Goal: Information Seeking & Learning: Learn about a topic

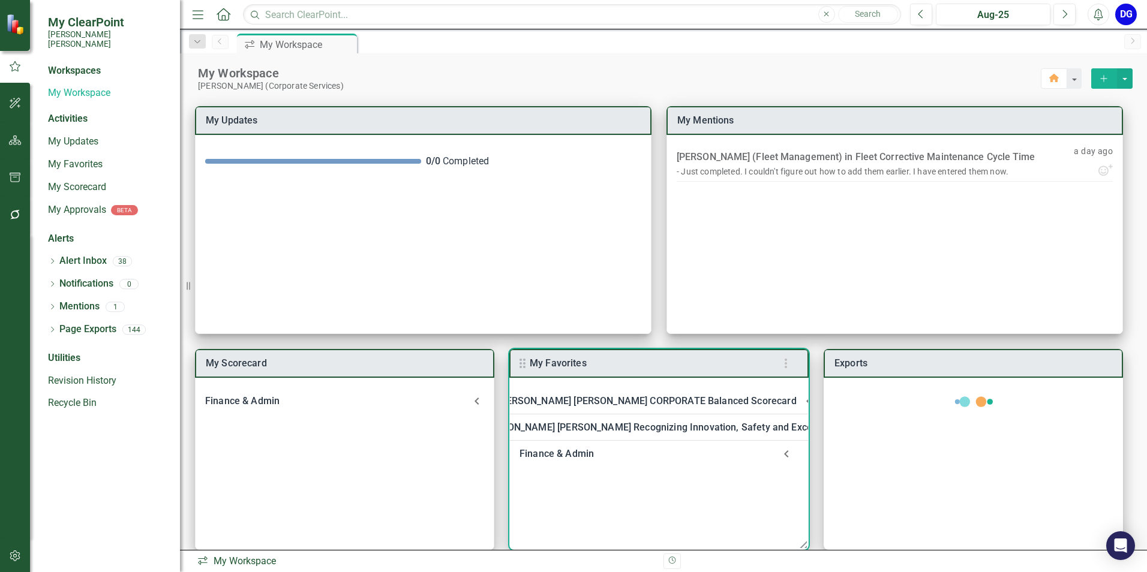
click at [567, 456] on div "Finance & Admin" at bounding box center [646, 454] width 255 height 17
click at [581, 483] on link "Welcome to F&A Departmental Scorecard" at bounding box center [639, 485] width 183 height 11
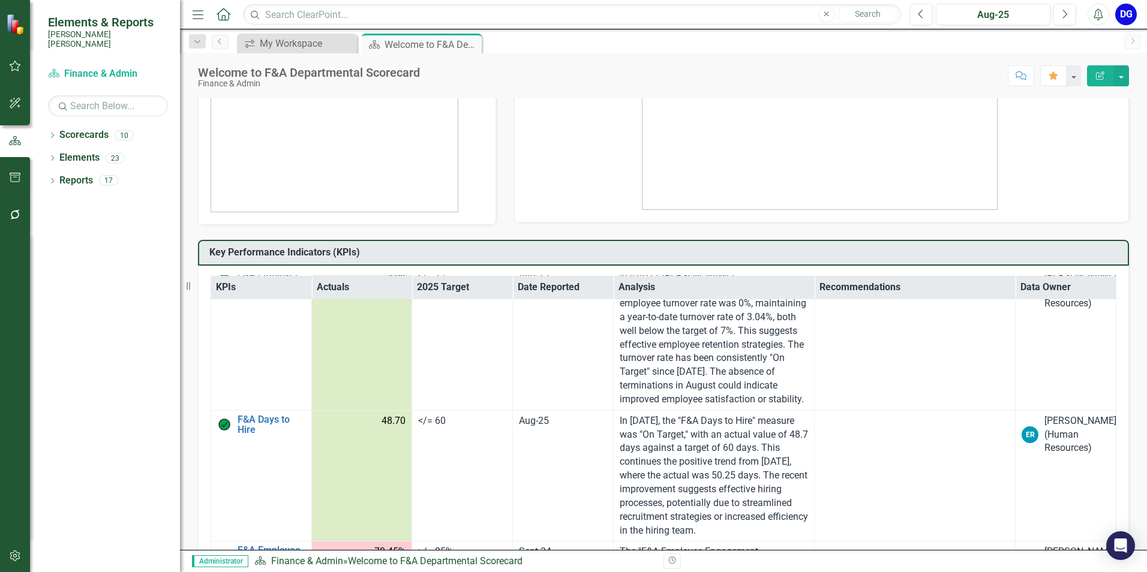
scroll to position [2709, 0]
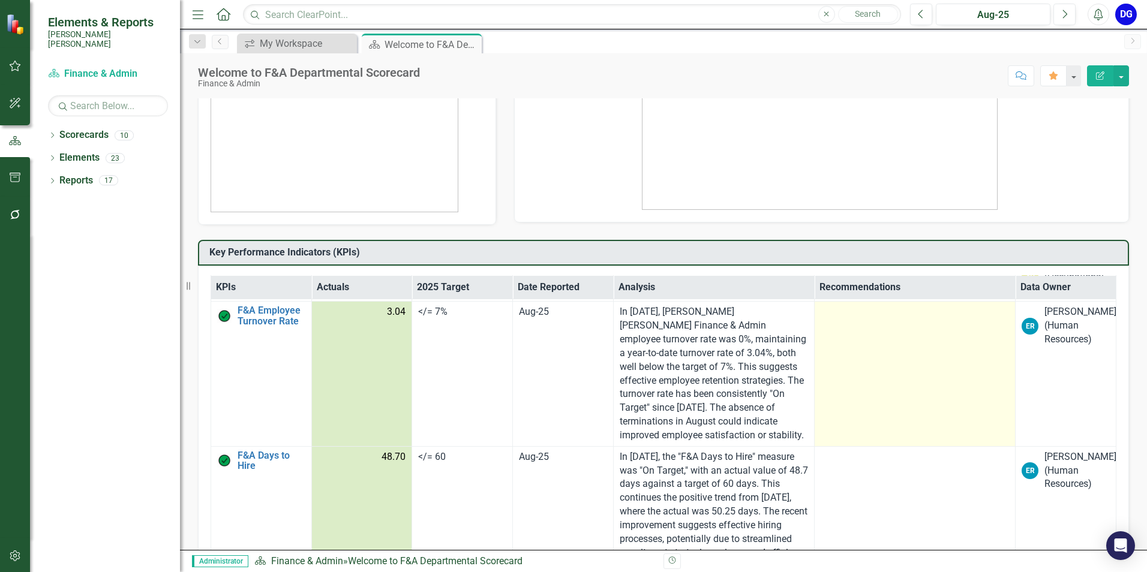
click at [898, 392] on td at bounding box center [914, 374] width 201 height 145
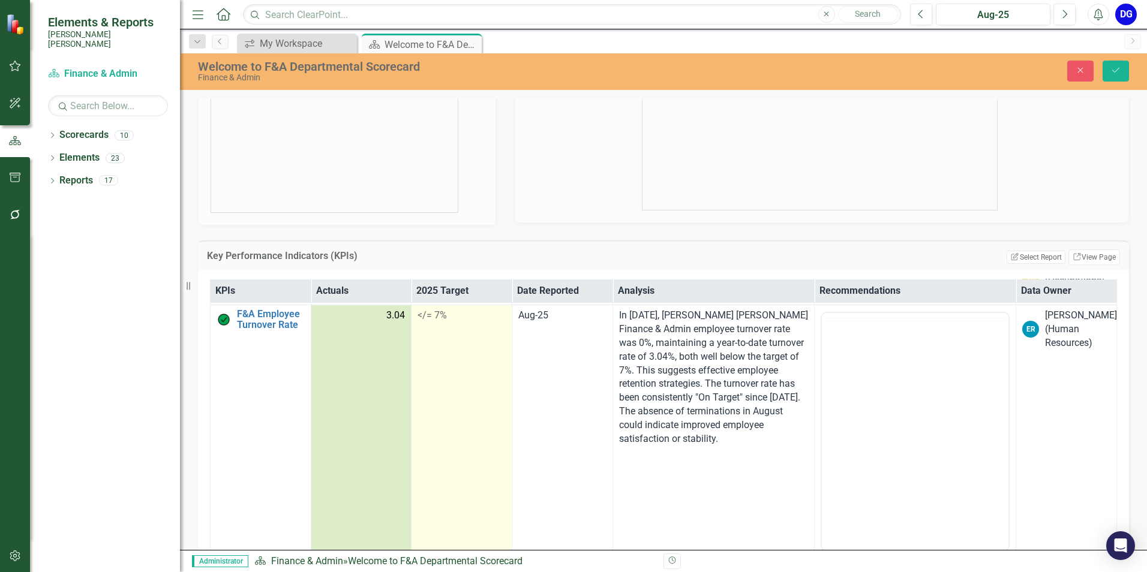
scroll to position [0, 0]
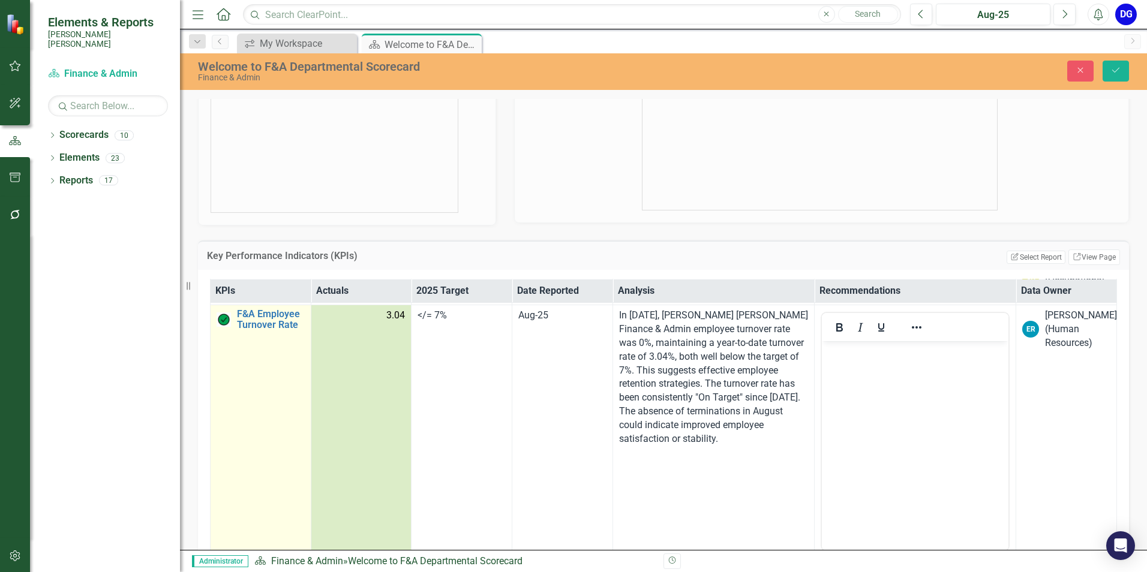
click at [257, 361] on td "F&A Employee Turnover Rate​ Link Map View Link Map Edit Edit KPI Link Open Elem…" at bounding box center [261, 447] width 101 height 284
click at [266, 330] on link "F&A Employee Turnover Rate​" at bounding box center [271, 319] width 68 height 21
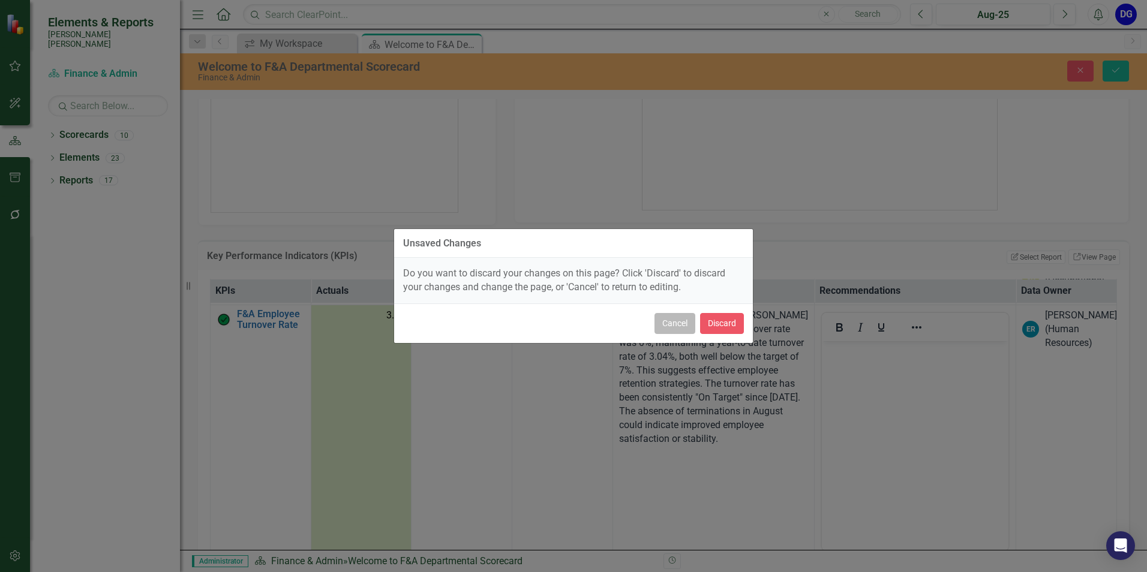
click at [669, 327] on button "Cancel" at bounding box center [674, 323] width 41 height 21
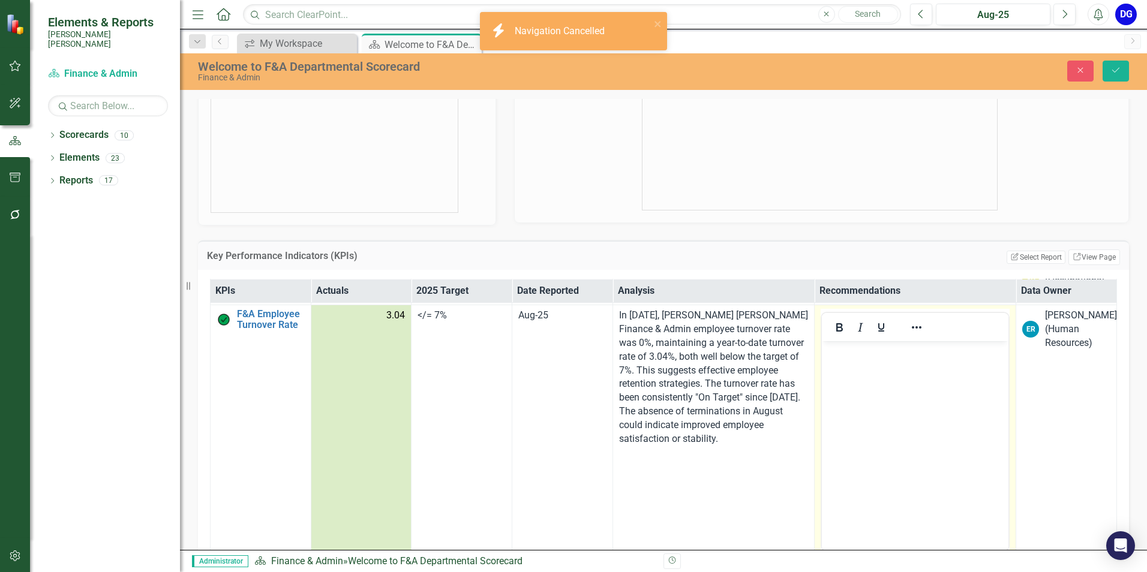
click at [896, 365] on body "Rich Text Area. Press ALT-0 for help." at bounding box center [914, 431] width 187 height 180
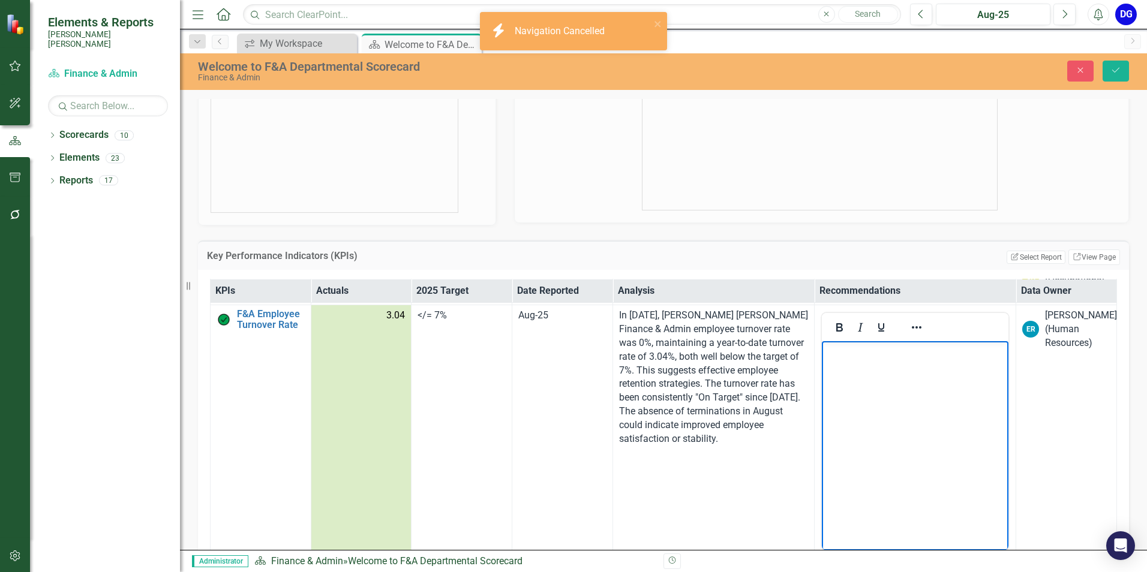
click at [342, 478] on td "3.04" at bounding box center [361, 447] width 101 height 284
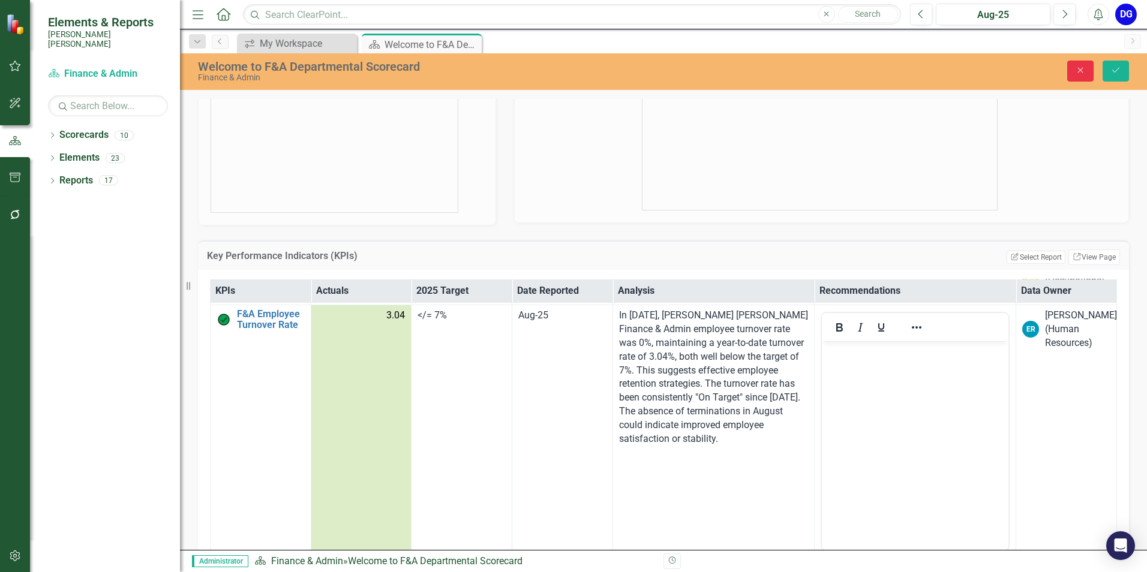
click at [1086, 70] on icon "Close" at bounding box center [1080, 70] width 11 height 8
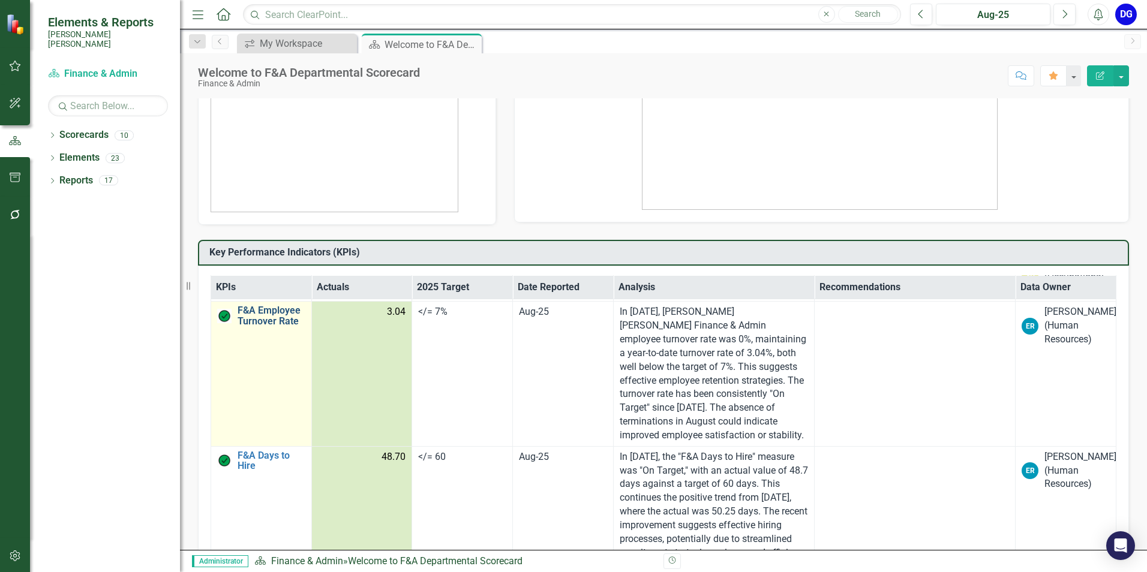
click at [258, 326] on link "F&A Employee Turnover Rate​" at bounding box center [272, 315] width 68 height 21
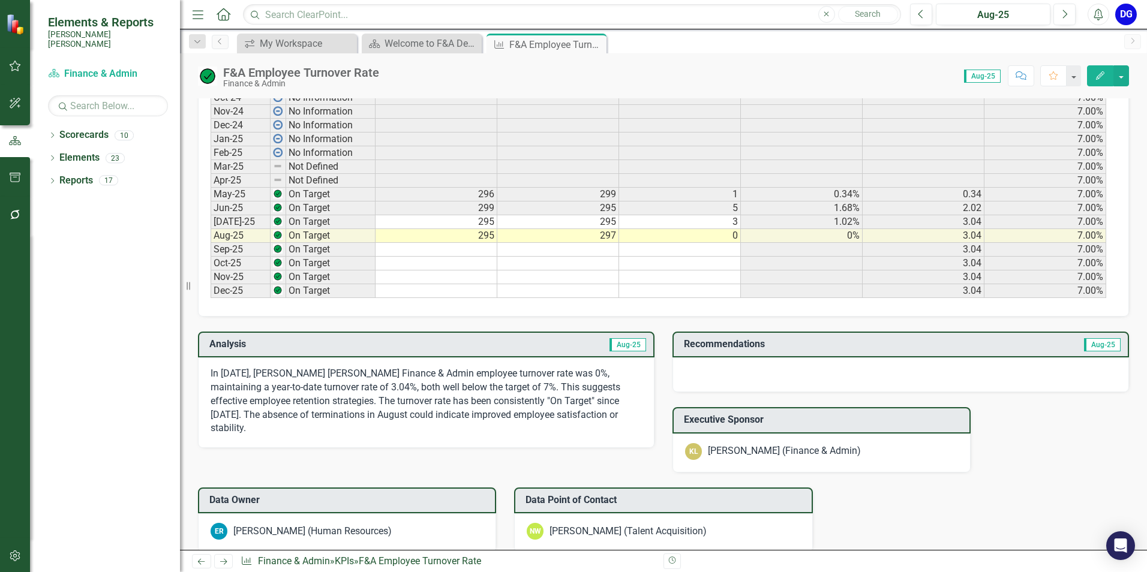
scroll to position [660, 0]
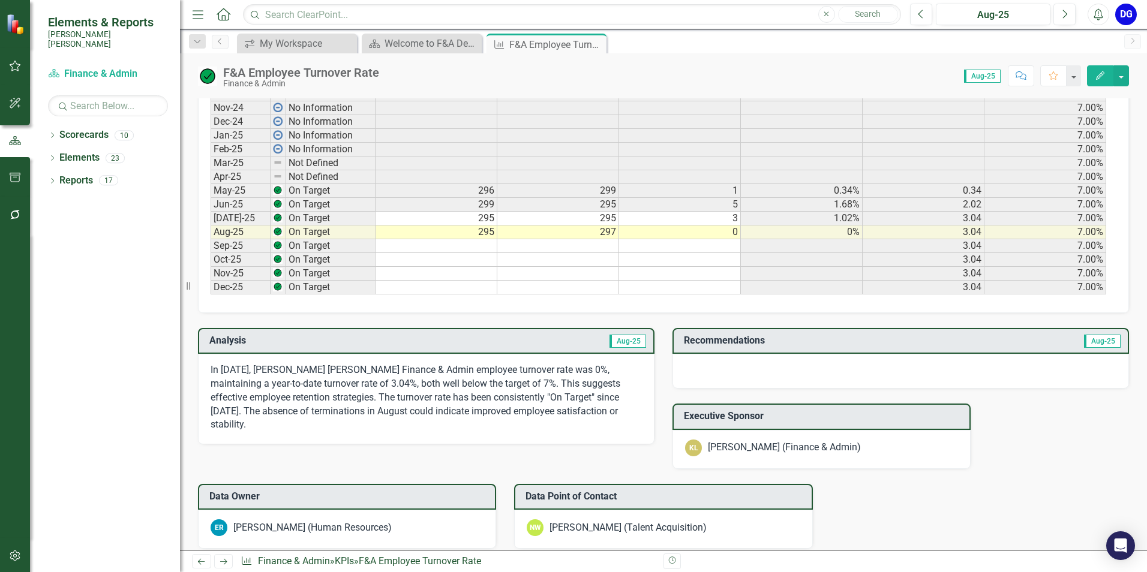
click at [716, 365] on div at bounding box center [900, 371] width 456 height 35
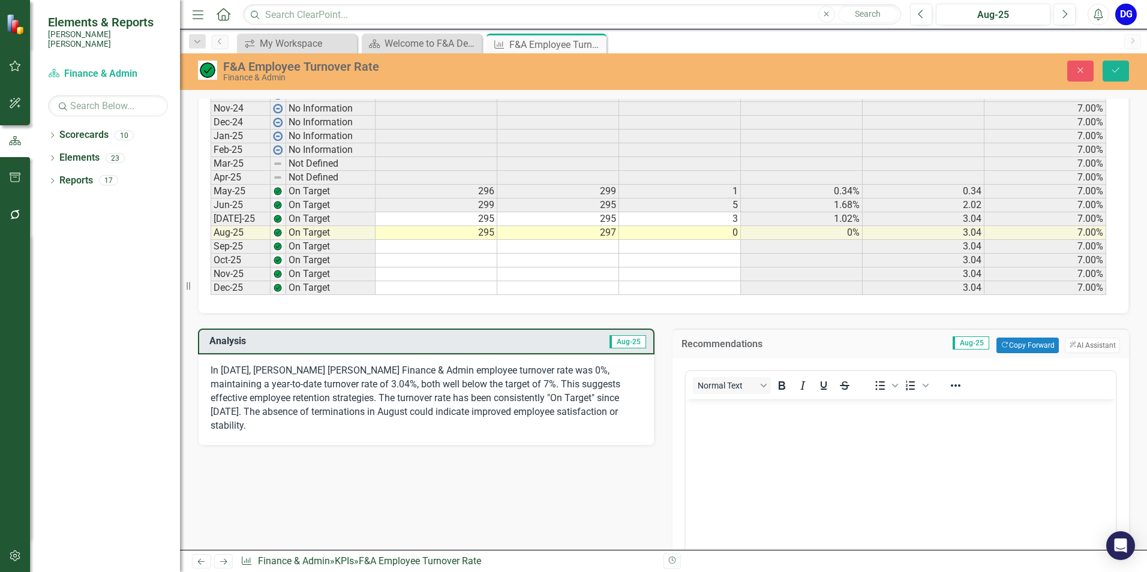
scroll to position [0, 0]
click at [1077, 344] on button "ClearPoint AI AI Assistant" at bounding box center [1092, 346] width 55 height 16
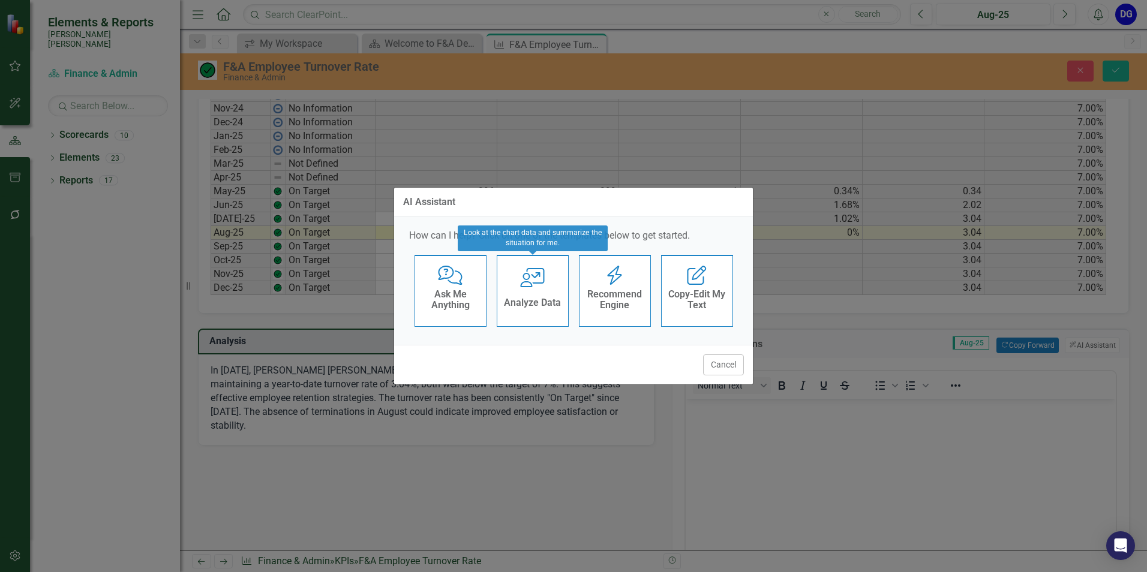
click at [530, 305] on h4 "Analyze Data" at bounding box center [532, 302] width 57 height 11
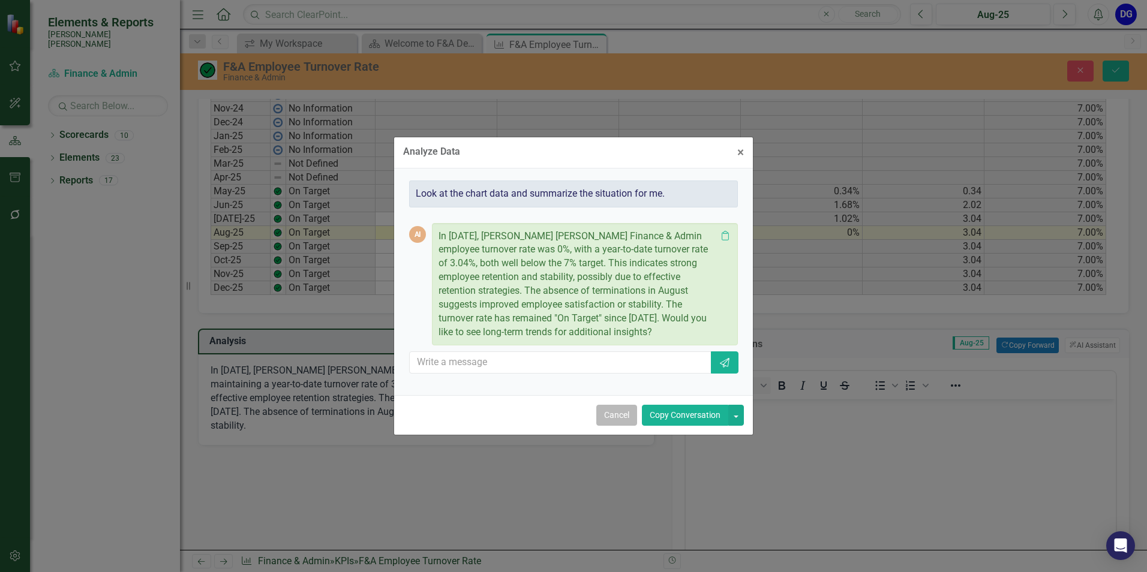
click at [632, 413] on button "Cancel" at bounding box center [616, 415] width 41 height 21
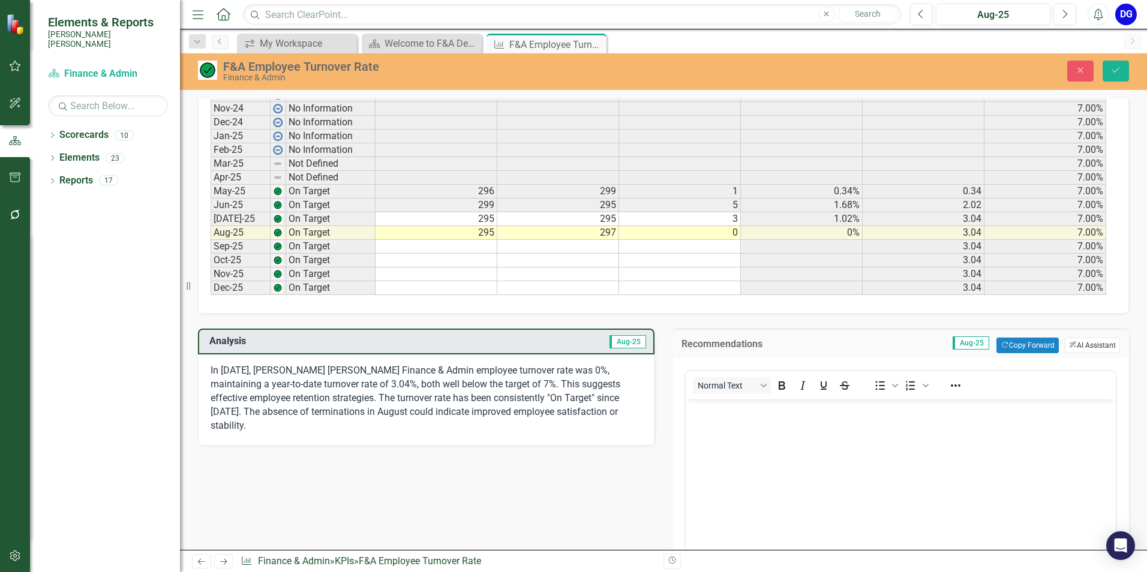
click at [1086, 345] on button "ClearPoint AI AI Assistant" at bounding box center [1092, 346] width 55 height 16
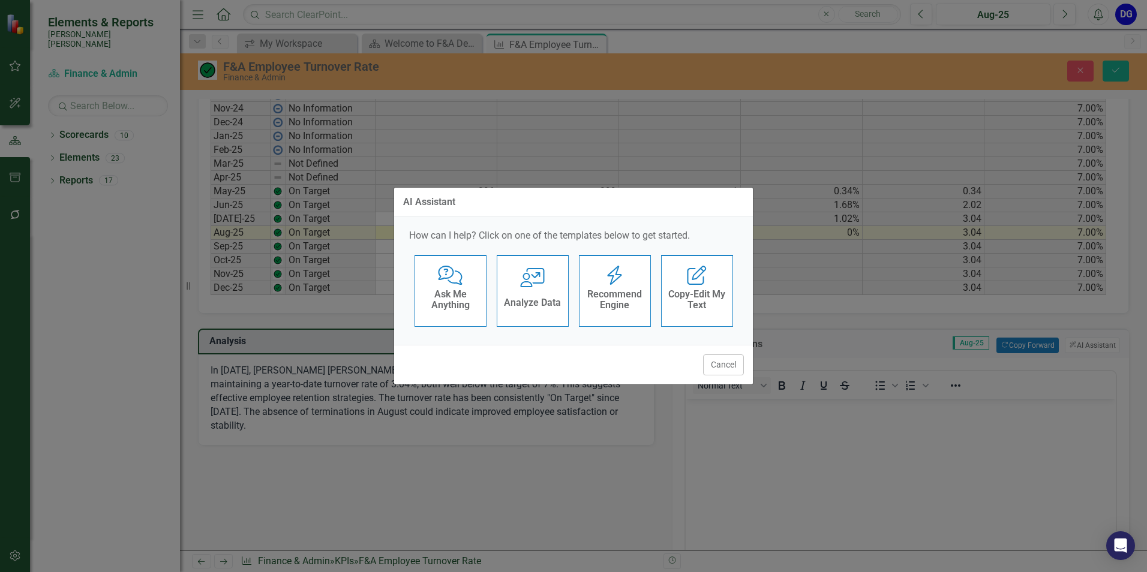
click at [549, 311] on div "Analyze Data" at bounding box center [532, 304] width 57 height 20
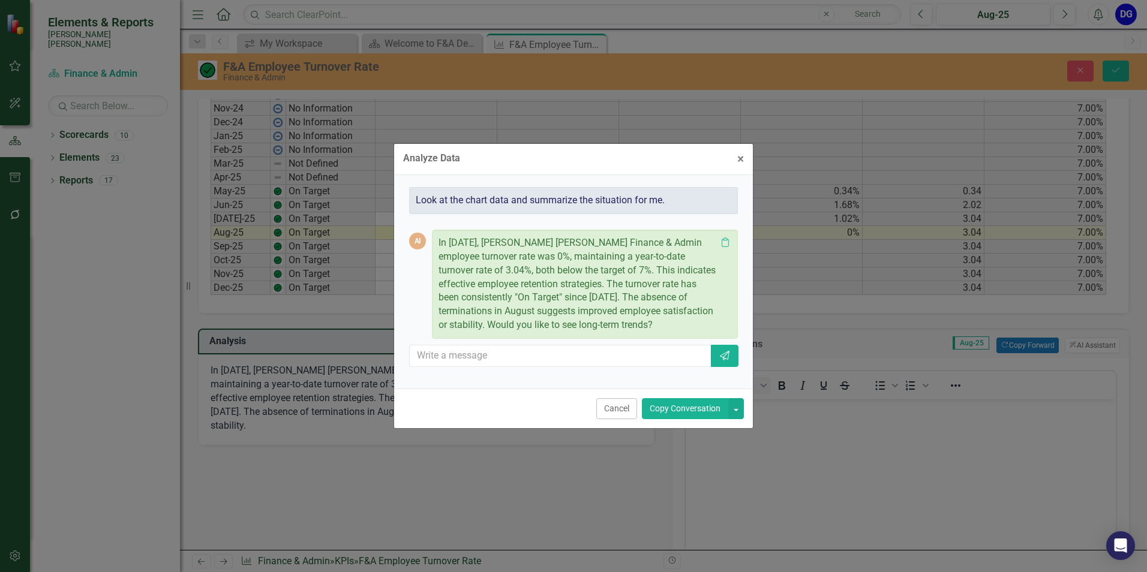
click at [674, 407] on button "Copy Conversation" at bounding box center [685, 408] width 86 height 21
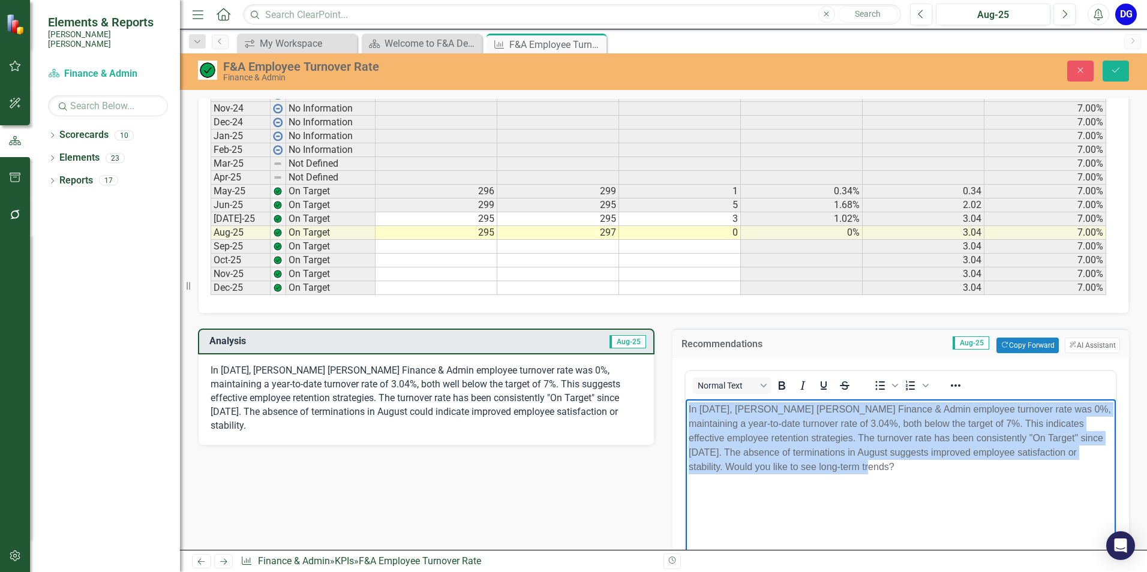
drag, startPoint x: 688, startPoint y: 410, endPoint x: 828, endPoint y: 468, distance: 151.6
click at [828, 469] on p "In [DATE], [PERSON_NAME] [PERSON_NAME] Finance & Admin employee turnover rate w…" at bounding box center [901, 438] width 424 height 72
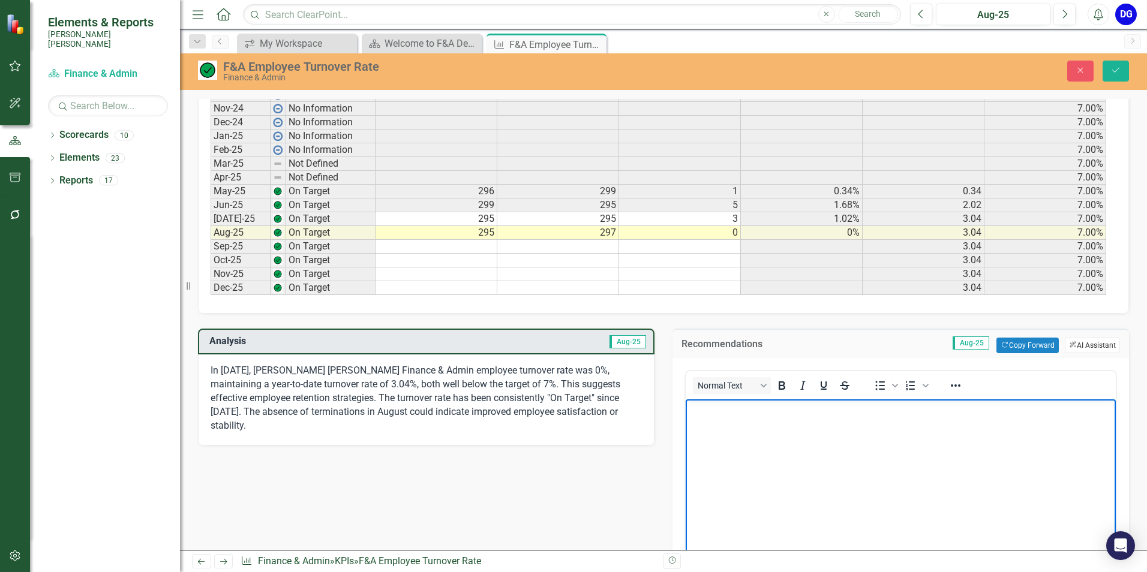
click at [1075, 345] on button "ClearPoint AI AI Assistant" at bounding box center [1092, 346] width 55 height 16
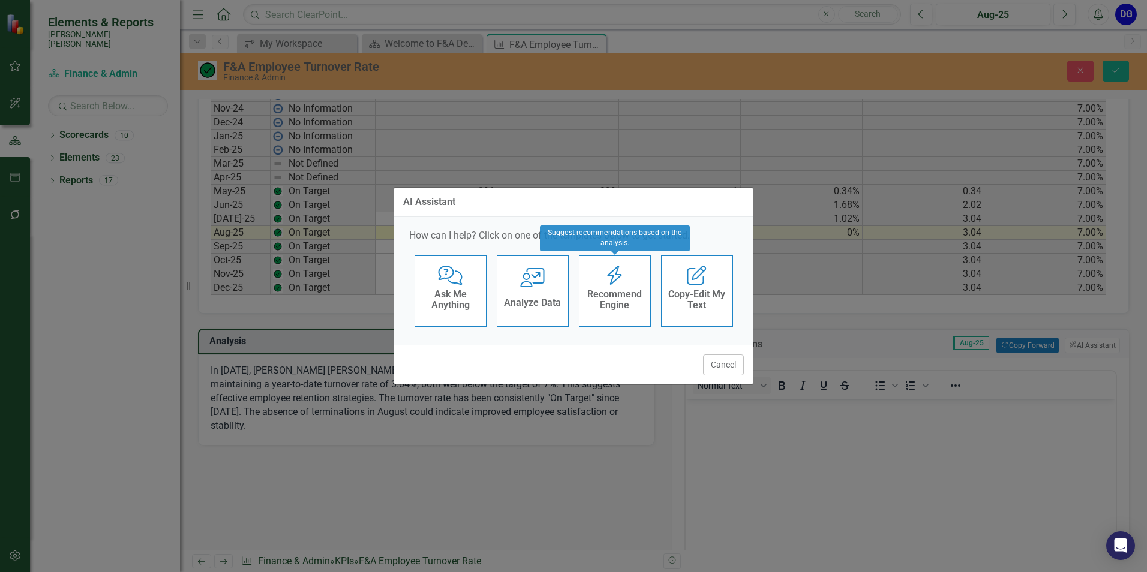
click at [603, 284] on icon "Recommend Engine" at bounding box center [614, 275] width 25 height 19
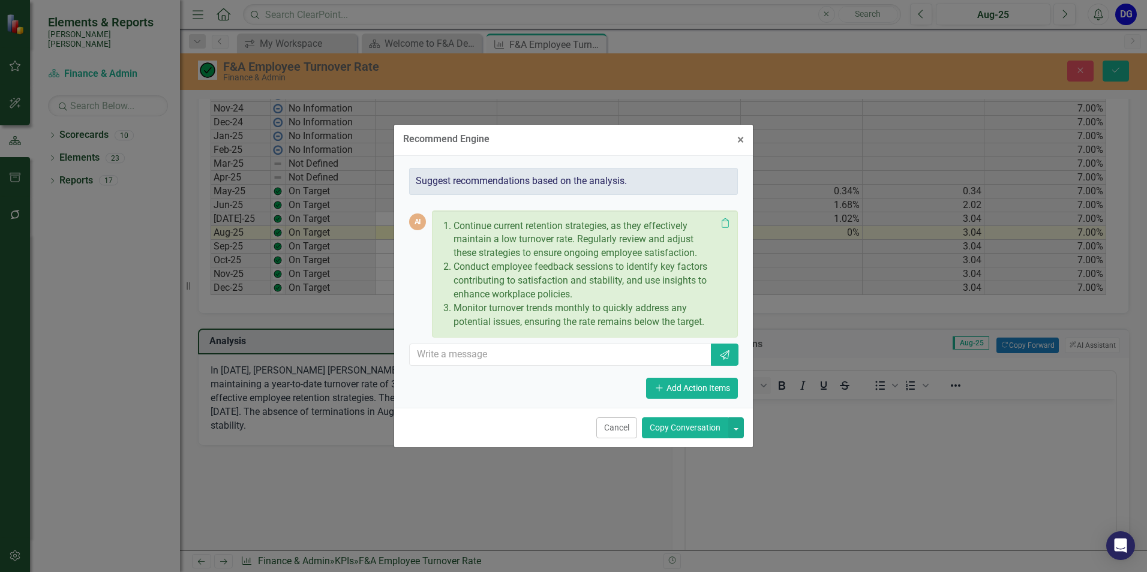
drag, startPoint x: 1, startPoint y: 30, endPoint x: 681, endPoint y: 428, distance: 788.2
click at [682, 429] on button "Copy Conversation" at bounding box center [685, 427] width 86 height 21
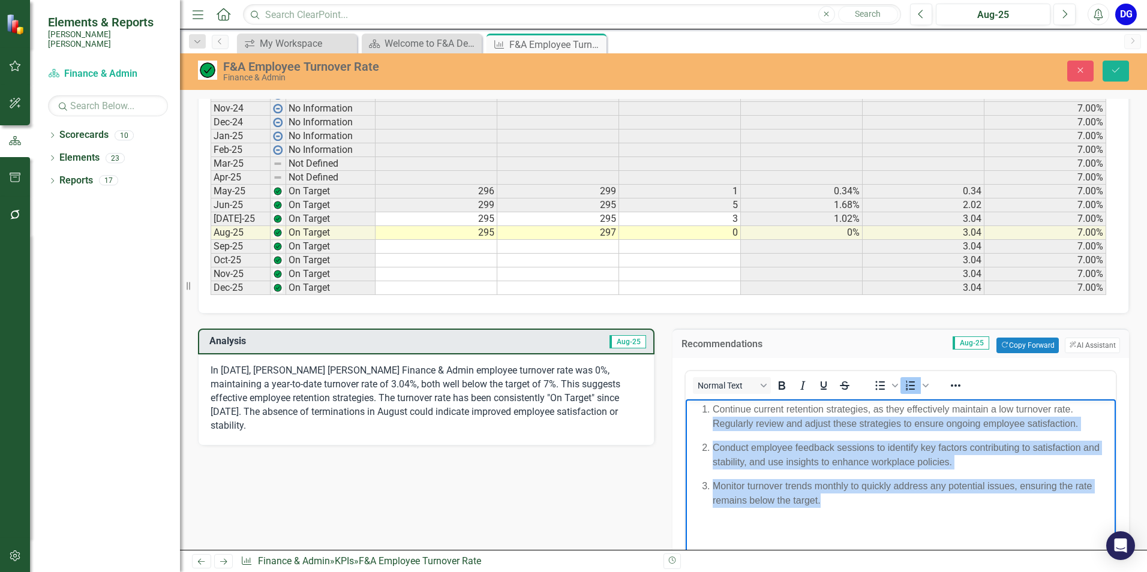
drag, startPoint x: 713, startPoint y: 425, endPoint x: 846, endPoint y: 500, distance: 153.3
click at [845, 509] on body "Continue current retention strategies, as they effectively maintain a low turno…" at bounding box center [901, 489] width 430 height 180
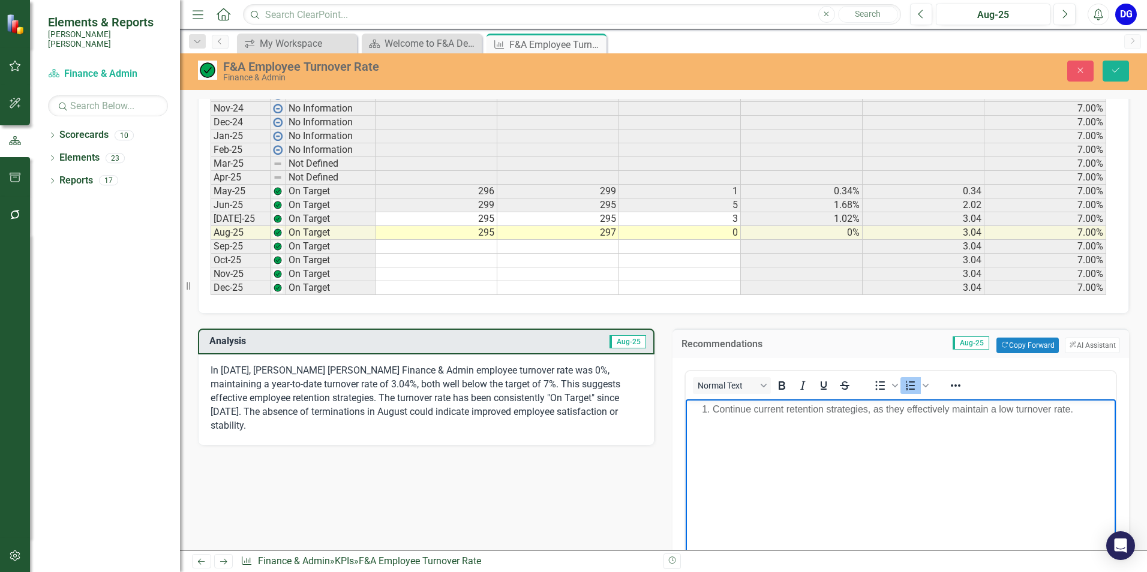
click at [714, 408] on p "Continue current retention strategies, as they effectively maintain a low turno…" at bounding box center [913, 409] width 400 height 14
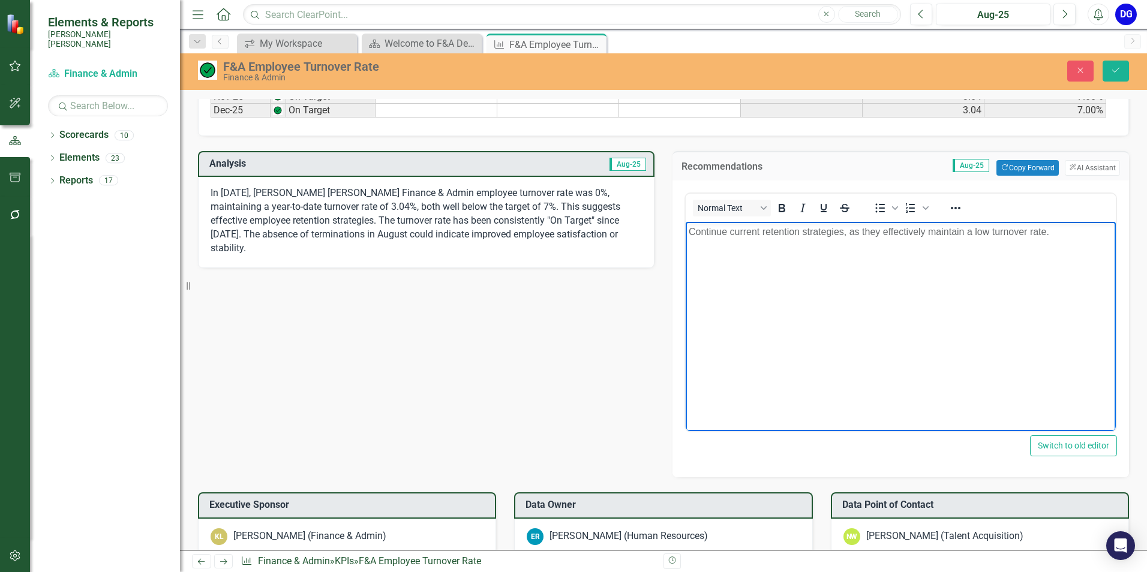
scroll to position [840, 0]
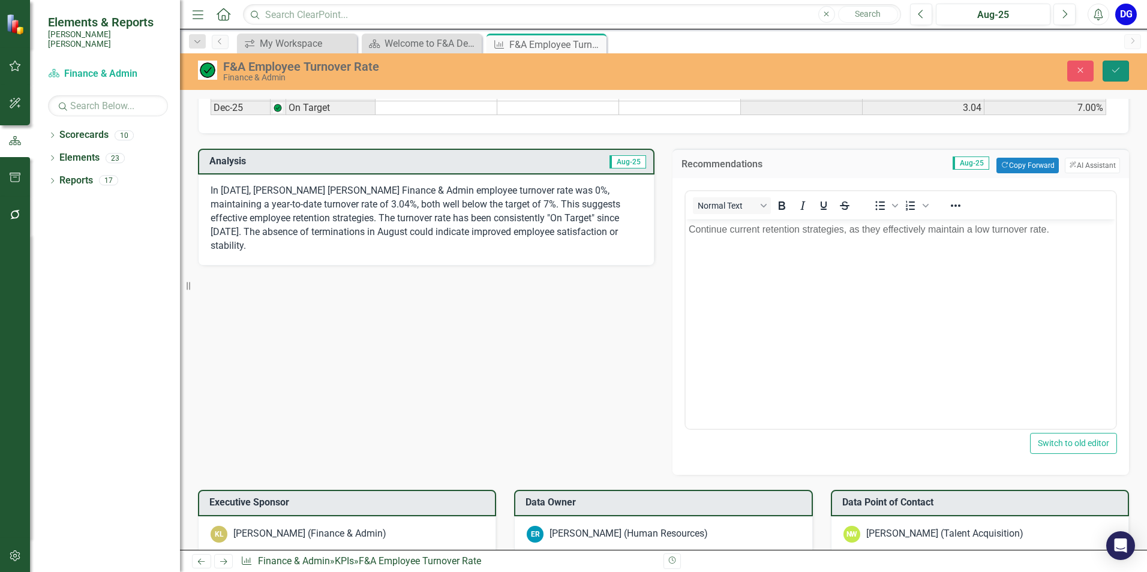
click at [1117, 71] on icon "Save" at bounding box center [1115, 70] width 11 height 8
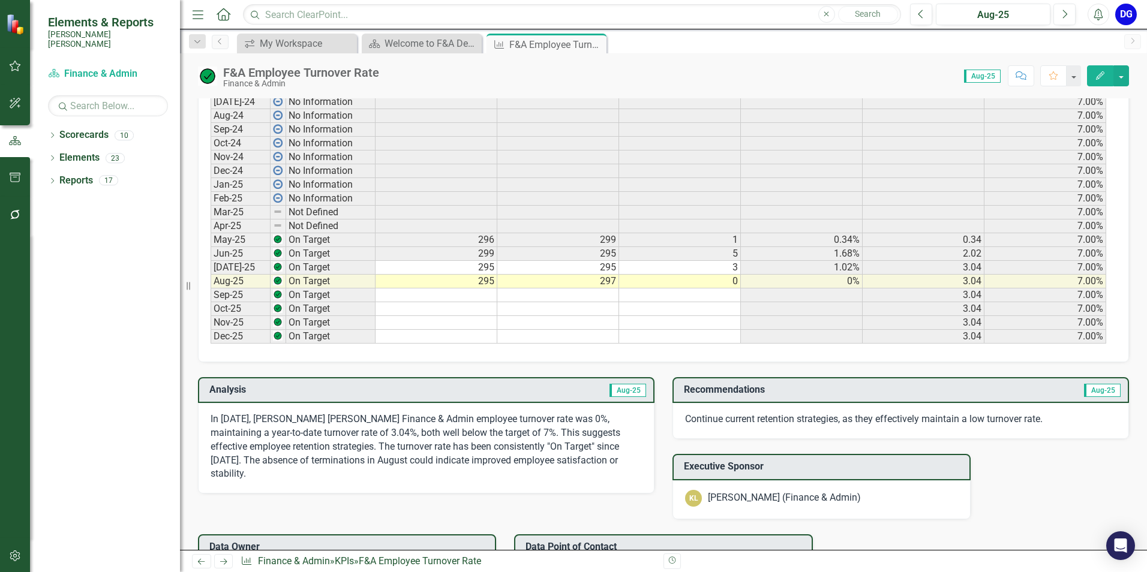
scroll to position [660, 0]
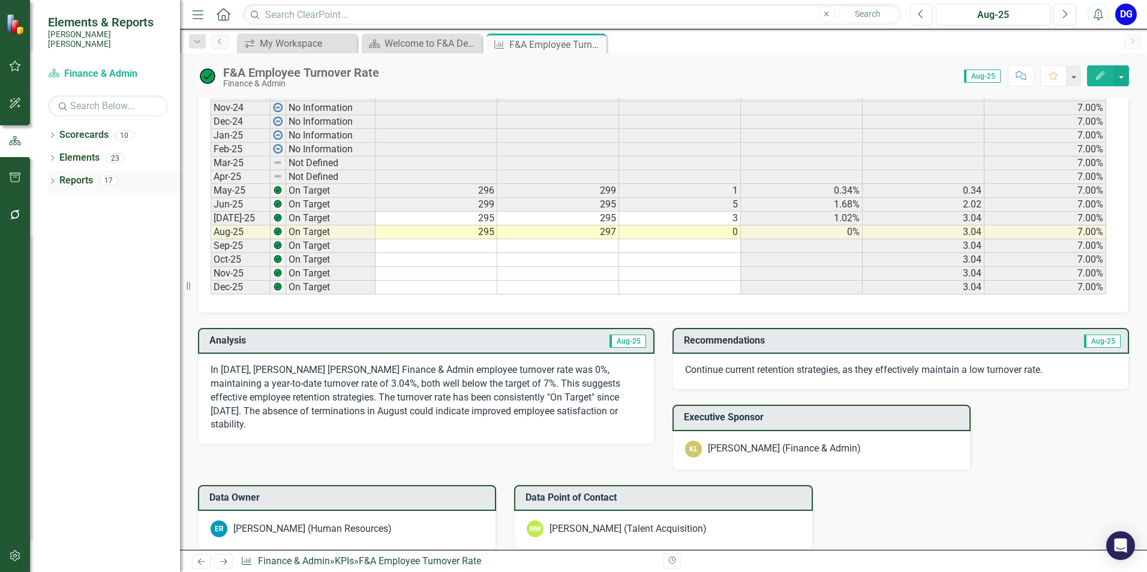
click at [67, 174] on link "Reports" at bounding box center [76, 181] width 34 height 14
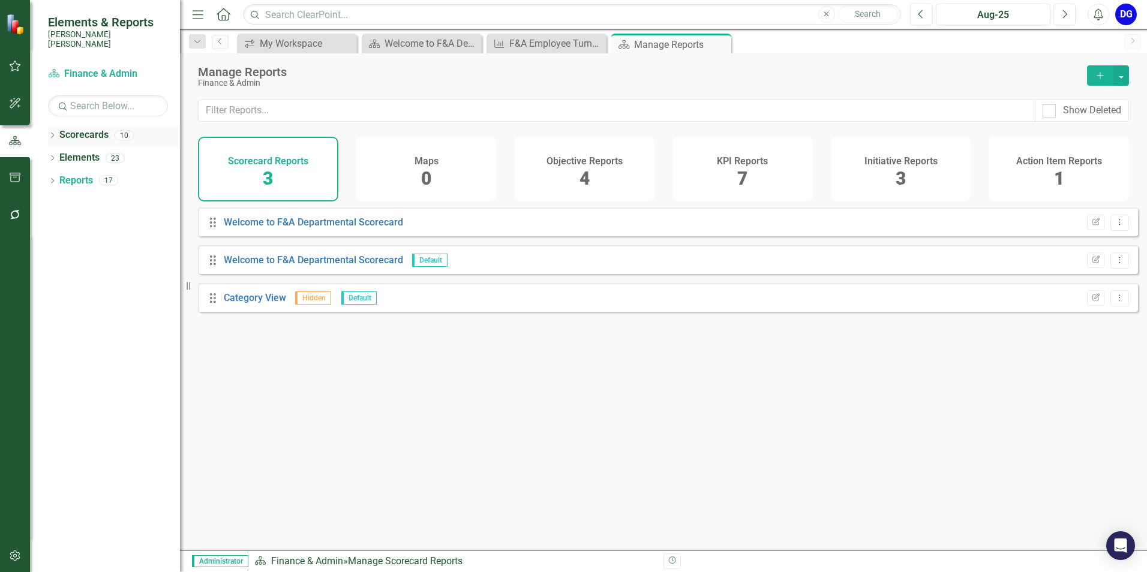
click at [78, 128] on link "Scorecards" at bounding box center [83, 135] width 49 height 14
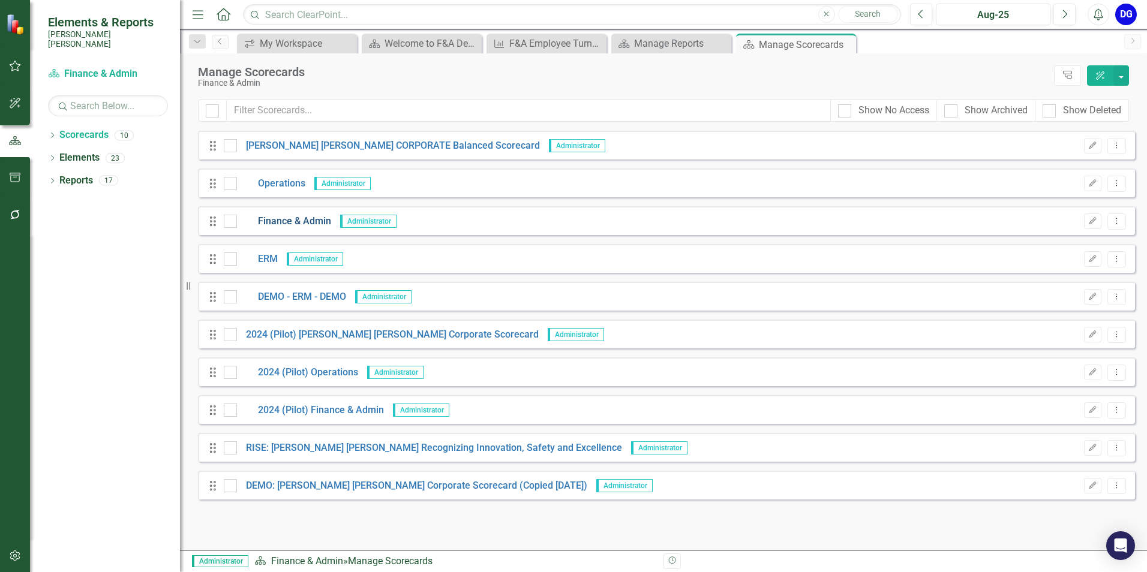
click at [298, 221] on link "Finance & Admin" at bounding box center [284, 222] width 94 height 14
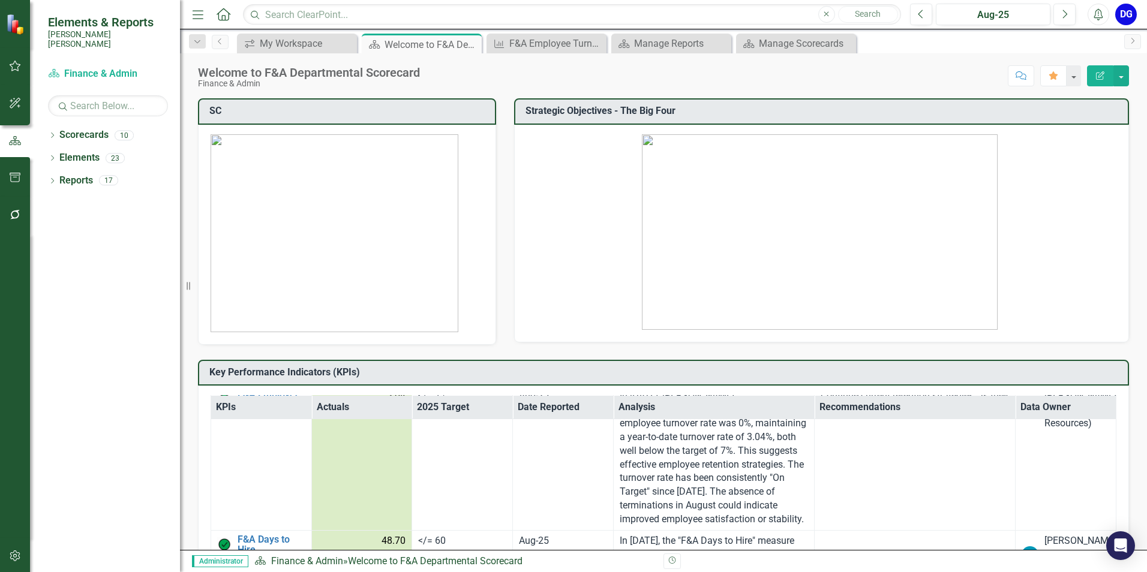
scroll to position [2829, 0]
click at [268, 534] on link "F&A Days to Hire" at bounding box center [272, 544] width 68 height 21
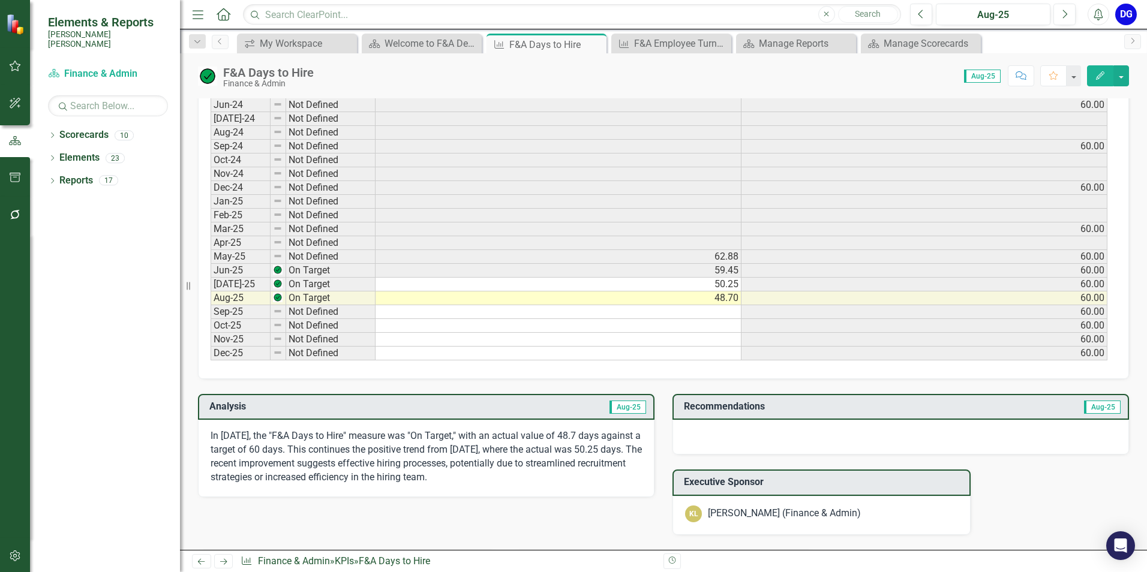
scroll to position [600, 0]
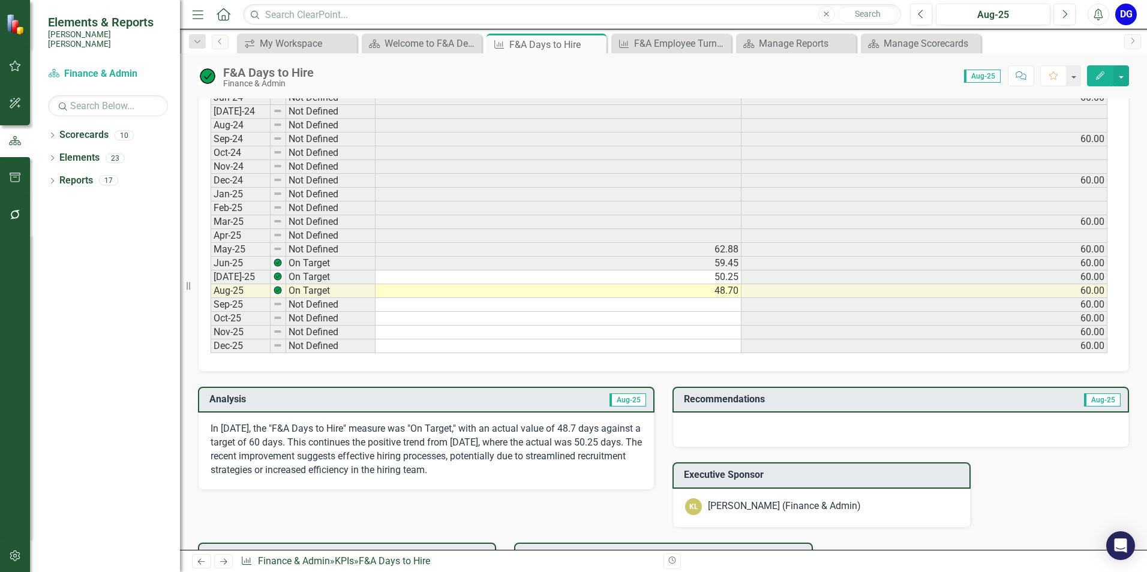
click at [713, 424] on div at bounding box center [900, 430] width 456 height 35
click at [734, 426] on div at bounding box center [900, 430] width 456 height 35
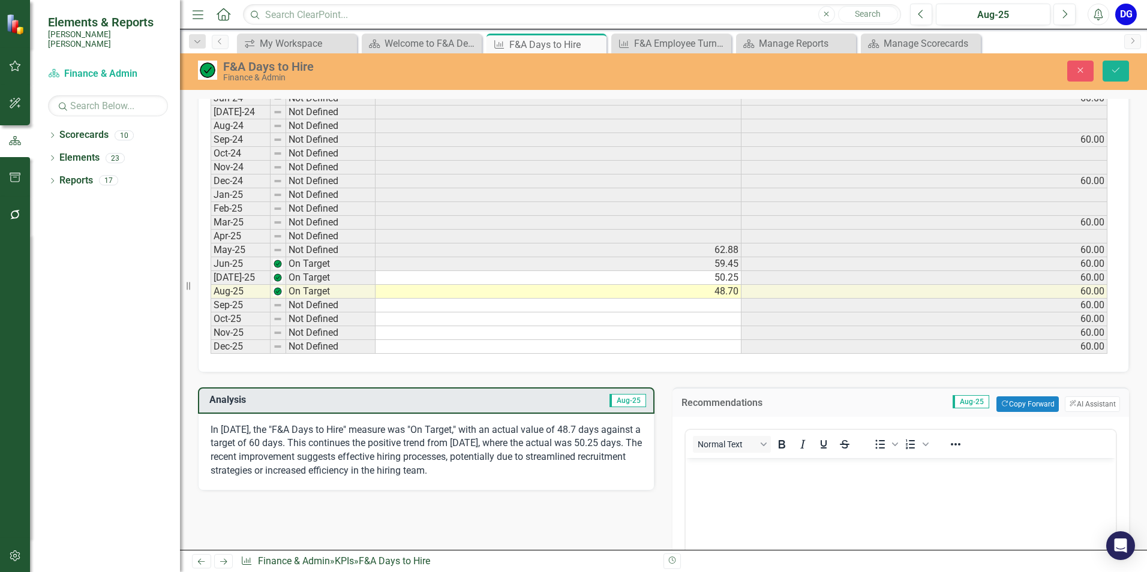
scroll to position [0, 0]
click at [1072, 401] on button "ClearPoint AI AI Assistant" at bounding box center [1092, 404] width 55 height 16
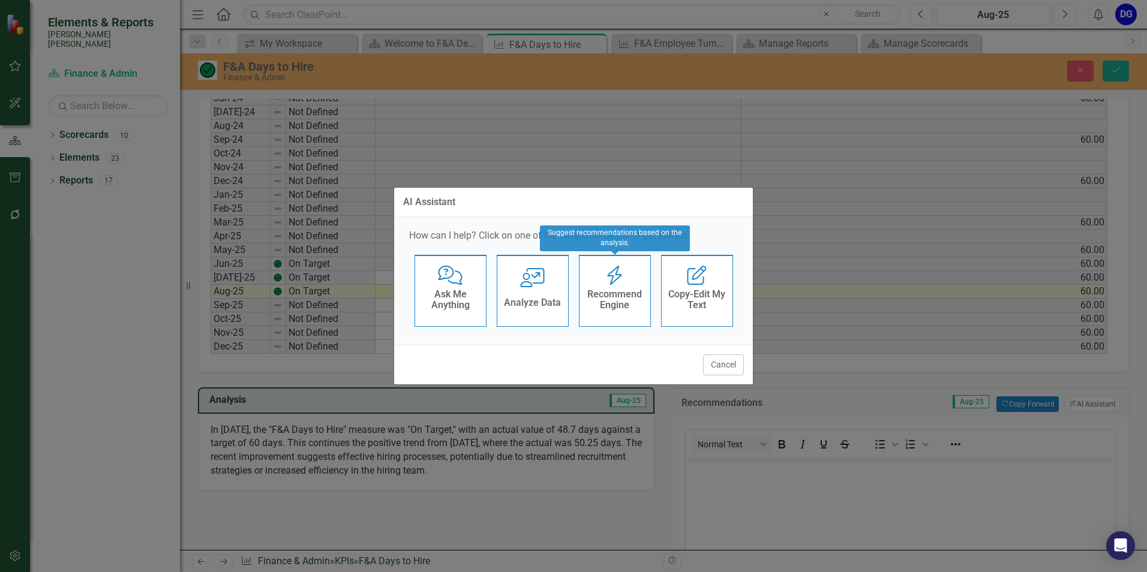
click at [618, 312] on div "Recommend Engine" at bounding box center [614, 301] width 59 height 30
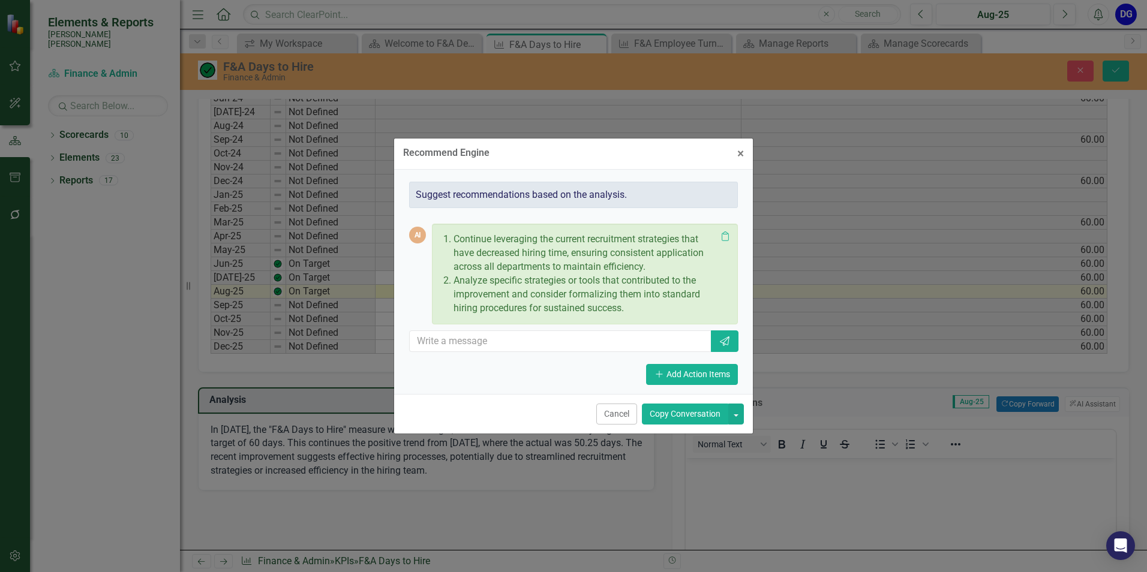
click at [708, 413] on button "Copy Conversation" at bounding box center [685, 414] width 86 height 21
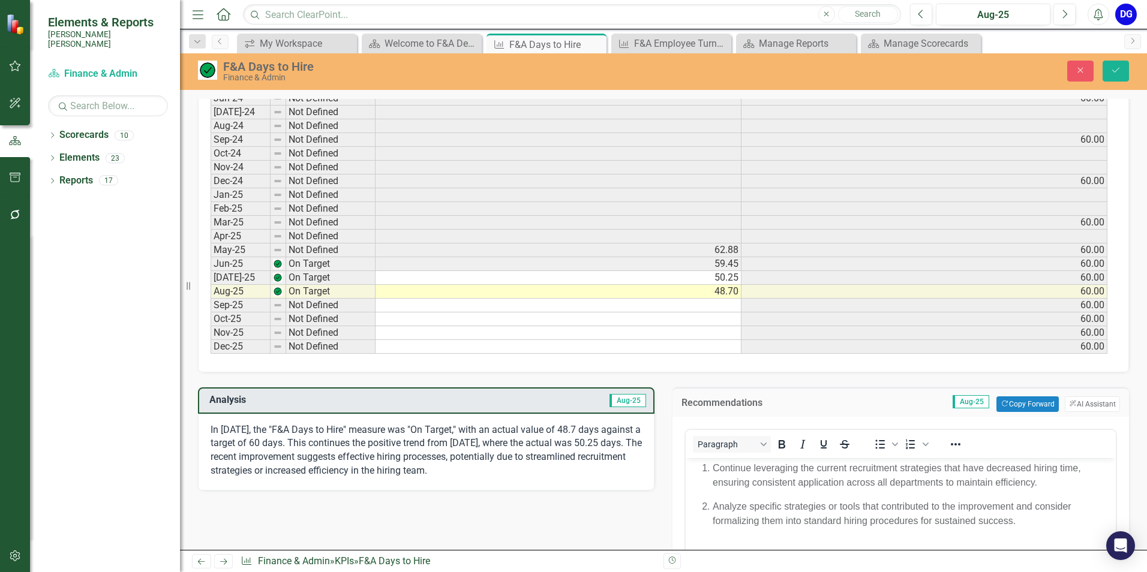
click at [713, 470] on li "Continue leveraging the current recruitment strategies that have decreased hiri…" at bounding box center [913, 475] width 400 height 29
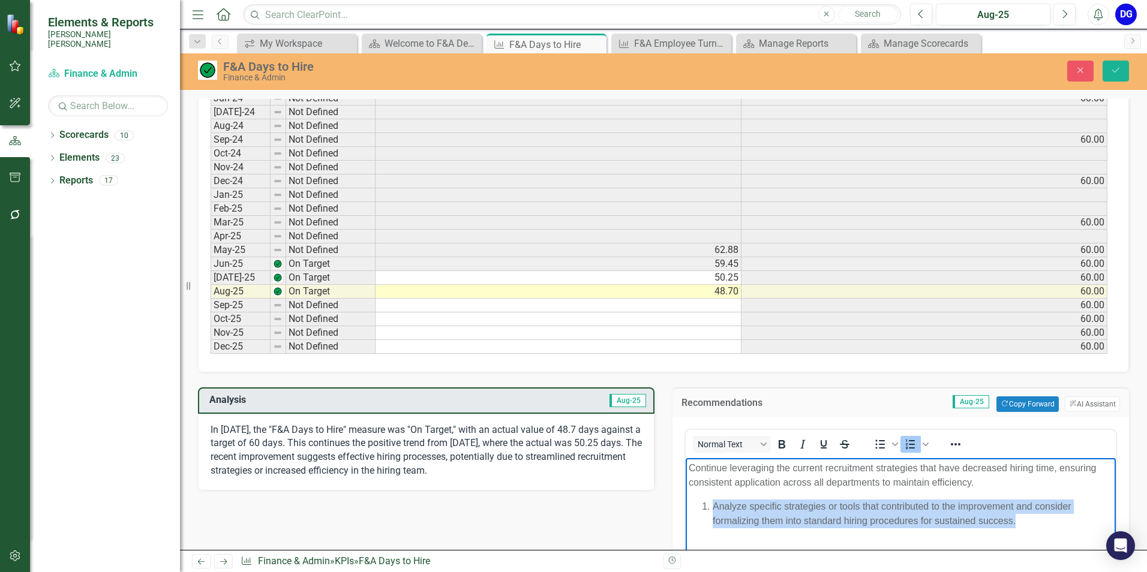
drag, startPoint x: 713, startPoint y: 507, endPoint x: 1044, endPoint y: 524, distance: 332.1
click at [1044, 524] on p "Analyze specific strategies or tools that contributed to the improvement and co…" at bounding box center [913, 514] width 400 height 29
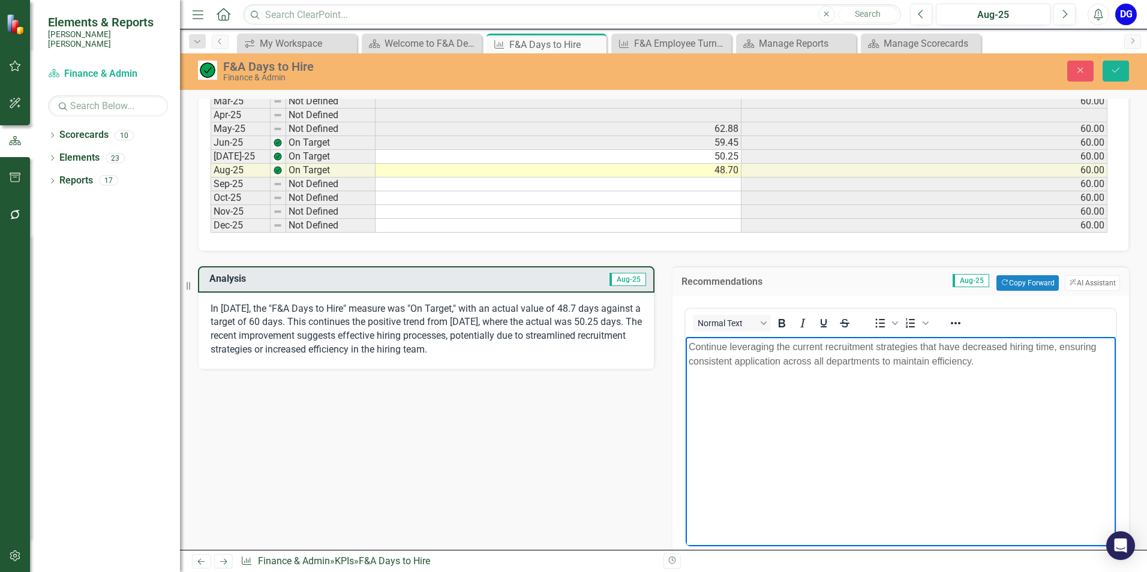
scroll to position [720, 0]
click at [1130, 62] on div "Close Save" at bounding box center [945, 71] width 385 height 21
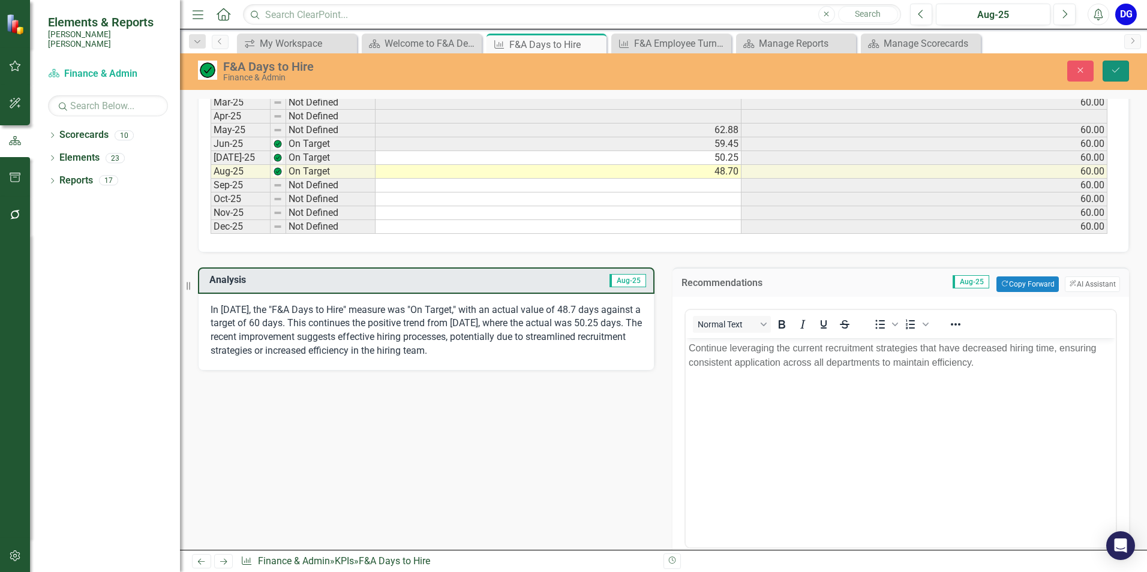
click at [1125, 65] on button "Save" at bounding box center [1115, 71] width 26 height 21
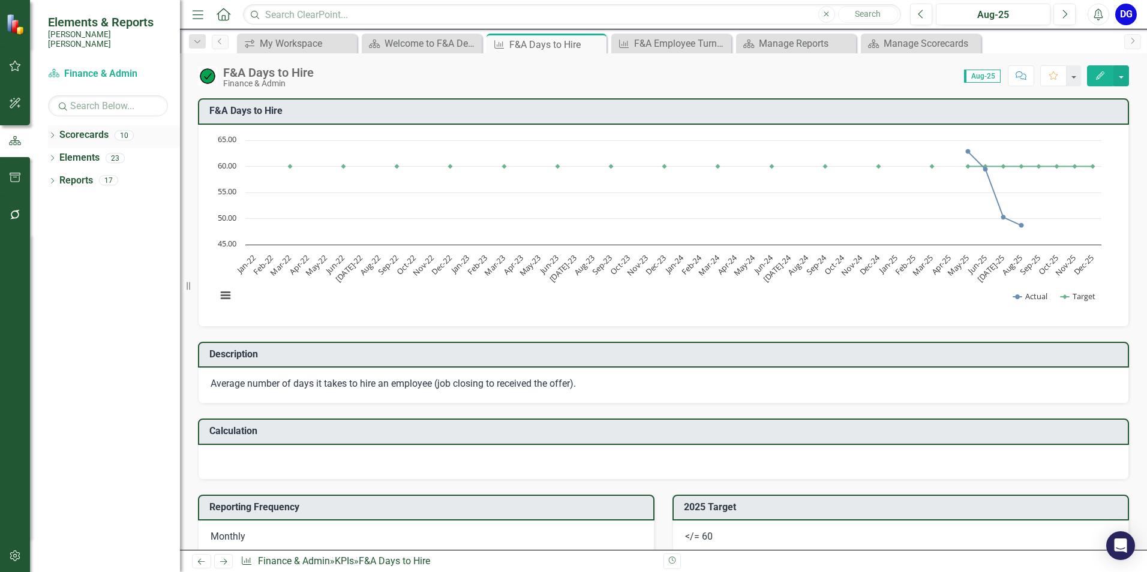
click at [74, 128] on link "Scorecards" at bounding box center [83, 135] width 49 height 14
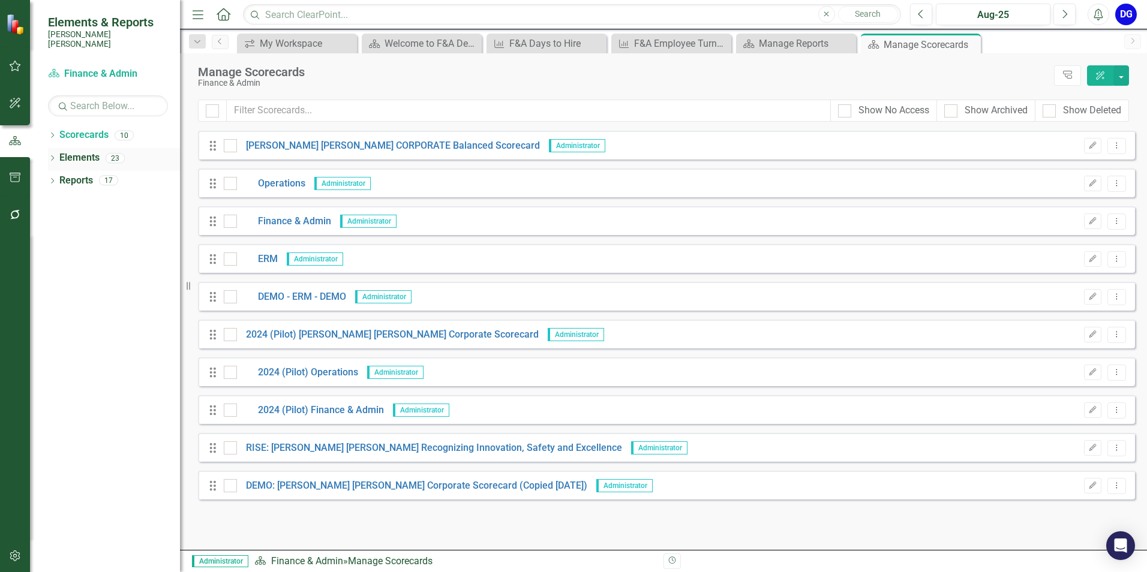
click at [85, 151] on link "Elements" at bounding box center [79, 158] width 40 height 14
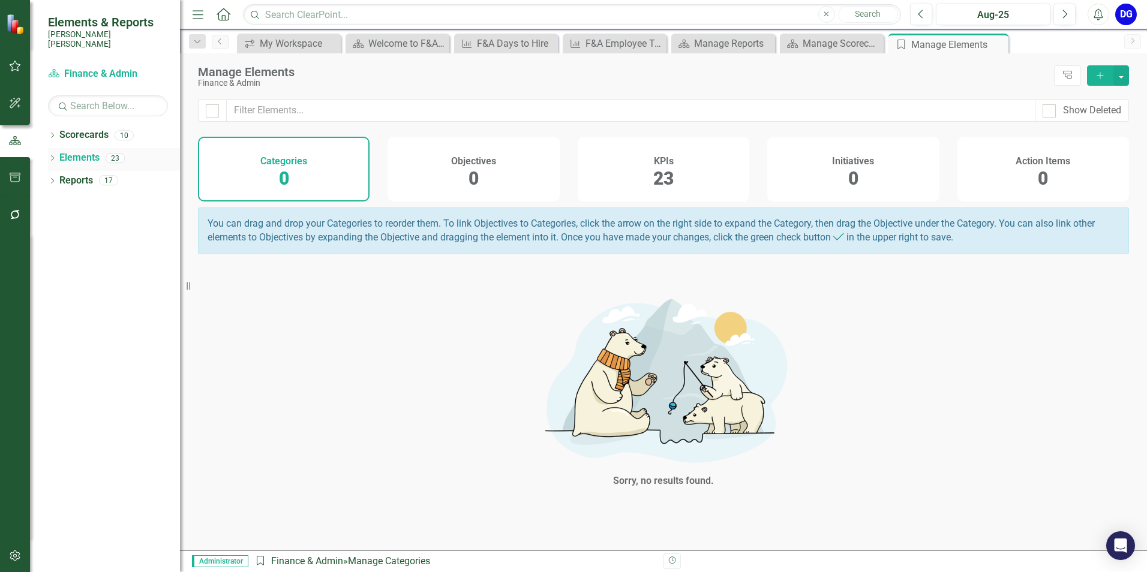
click at [54, 156] on icon "Dropdown" at bounding box center [52, 159] width 8 height 7
click at [58, 201] on icon at bounding box center [58, 203] width 3 height 5
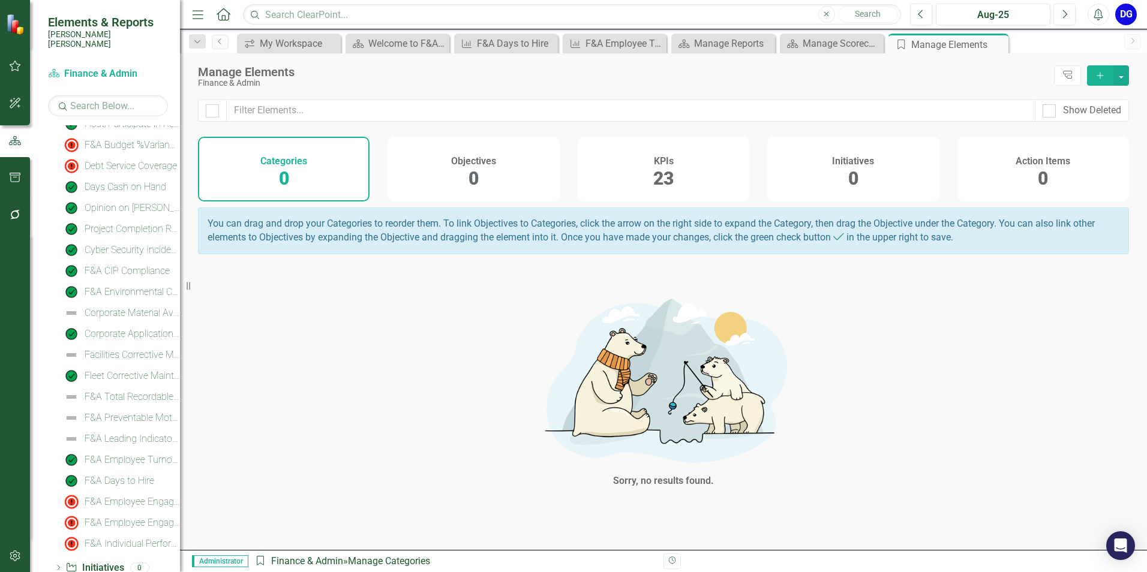
scroll to position [185, 0]
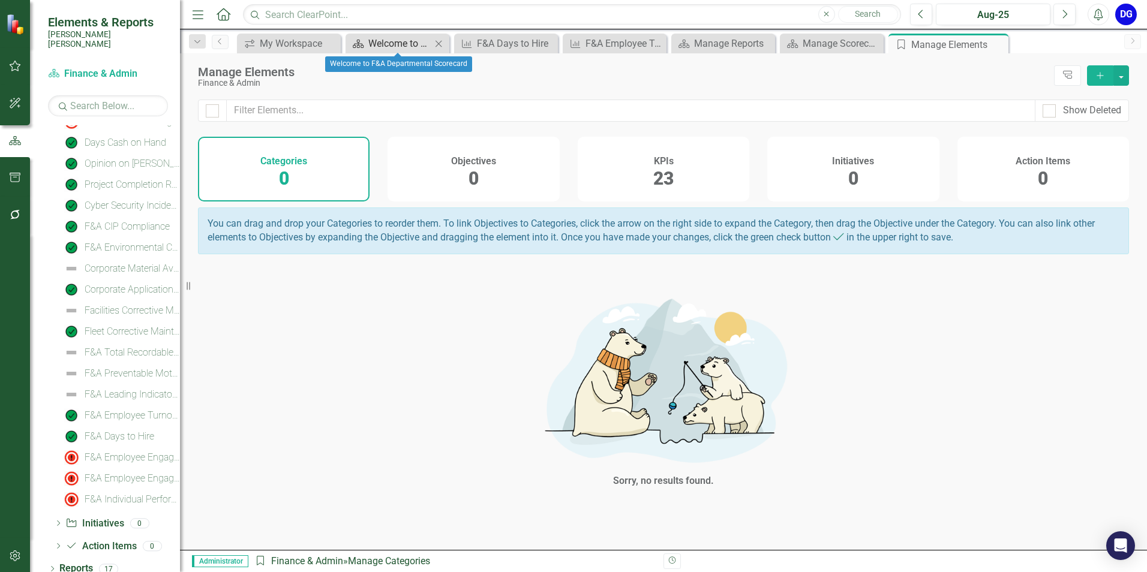
click at [398, 42] on div "Welcome to F&A Departmental Scorecard" at bounding box center [399, 43] width 63 height 15
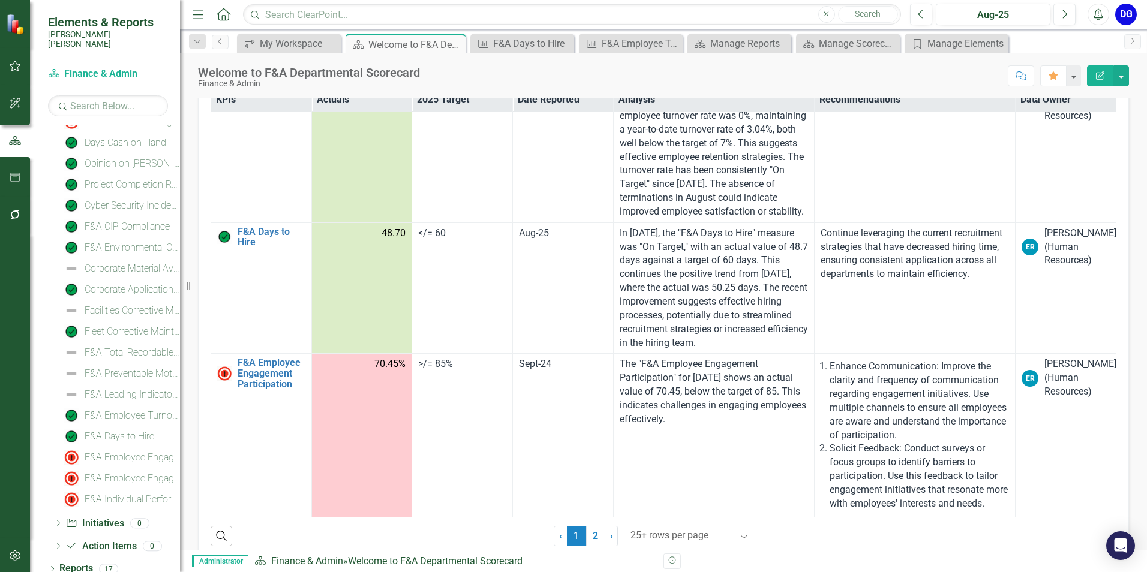
scroll to position [329, 0]
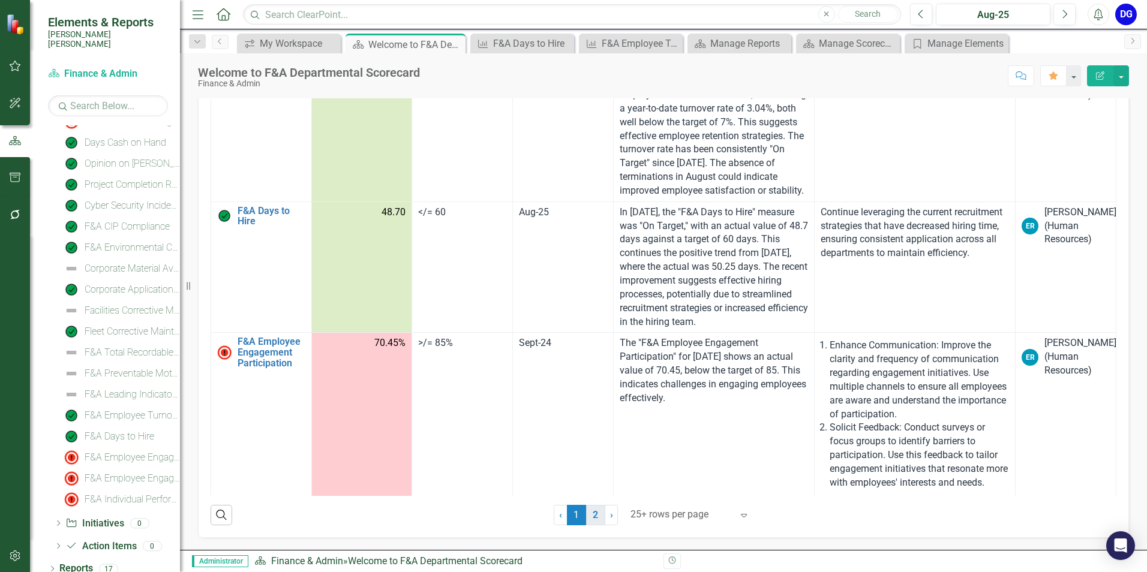
click at [590, 516] on link "2" at bounding box center [595, 515] width 19 height 20
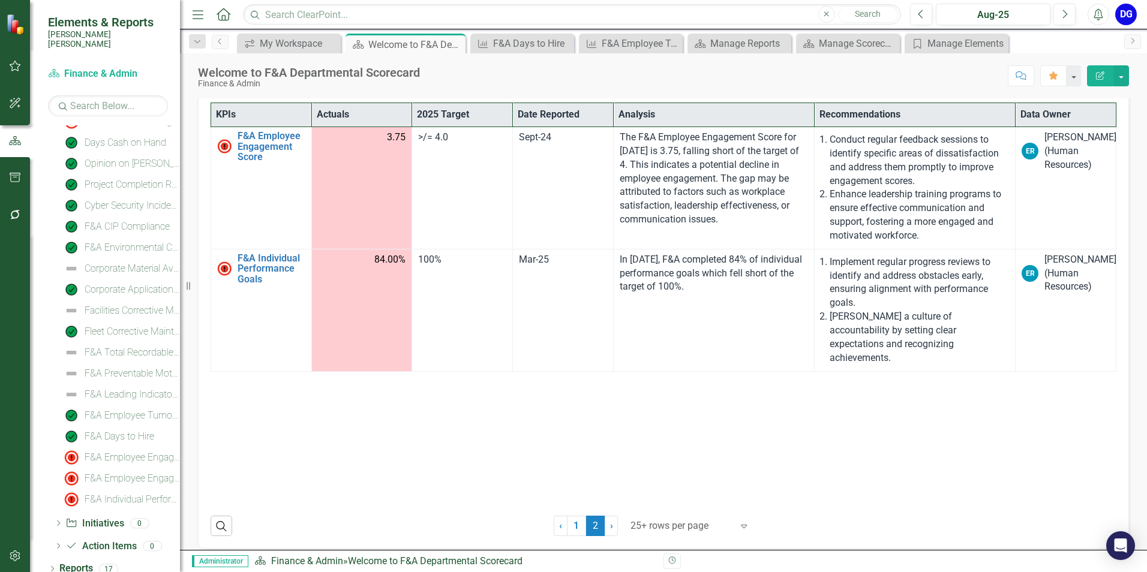
scroll to position [303, 0]
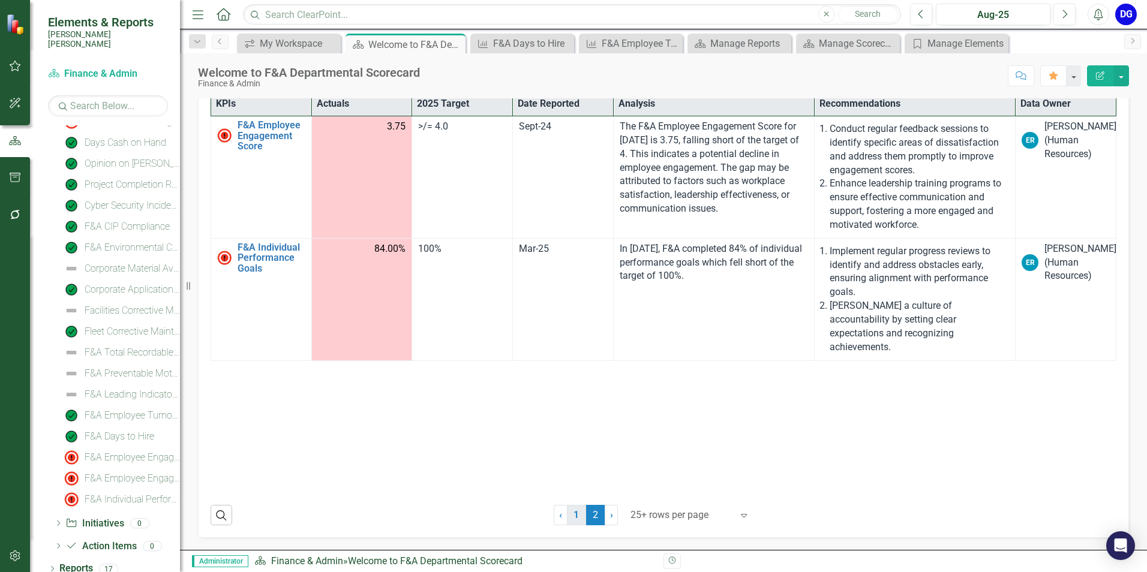
click at [574, 513] on link "1" at bounding box center [576, 515] width 19 height 20
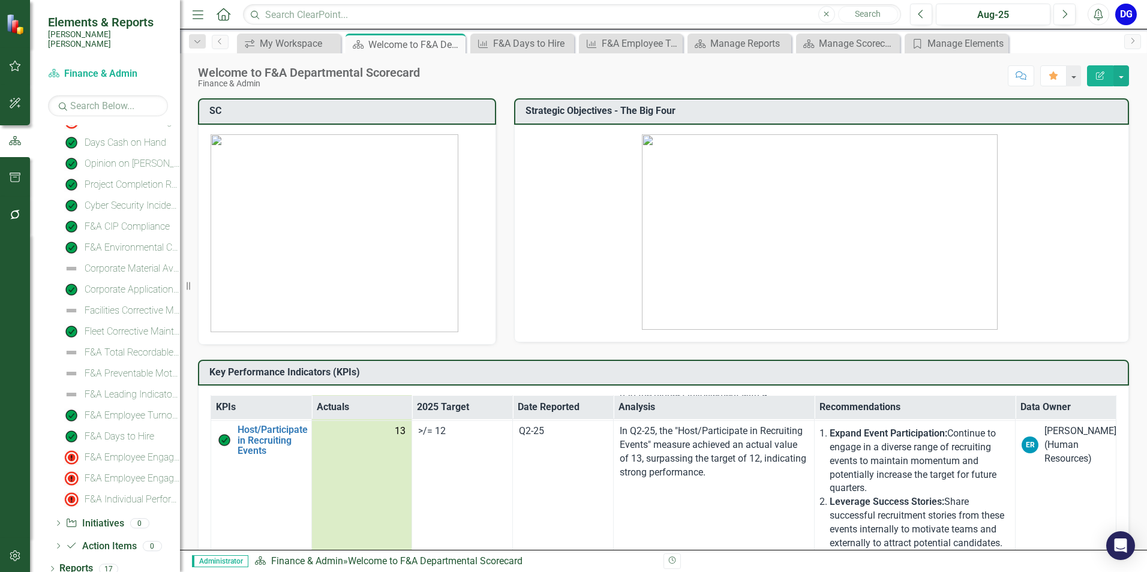
scroll to position [960, 0]
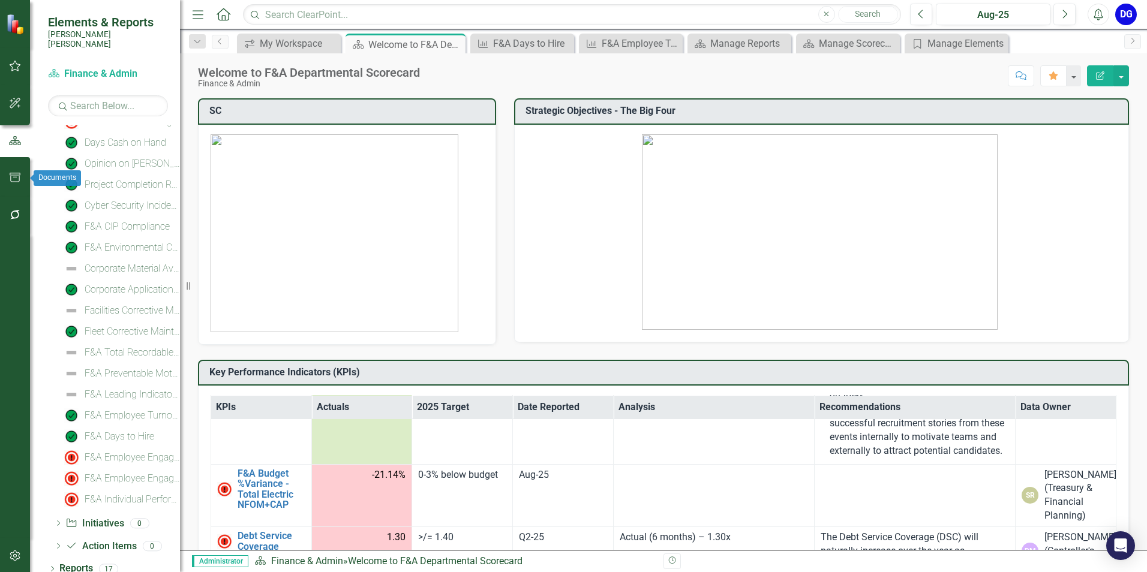
click at [10, 179] on icon "button" at bounding box center [15, 178] width 11 height 10
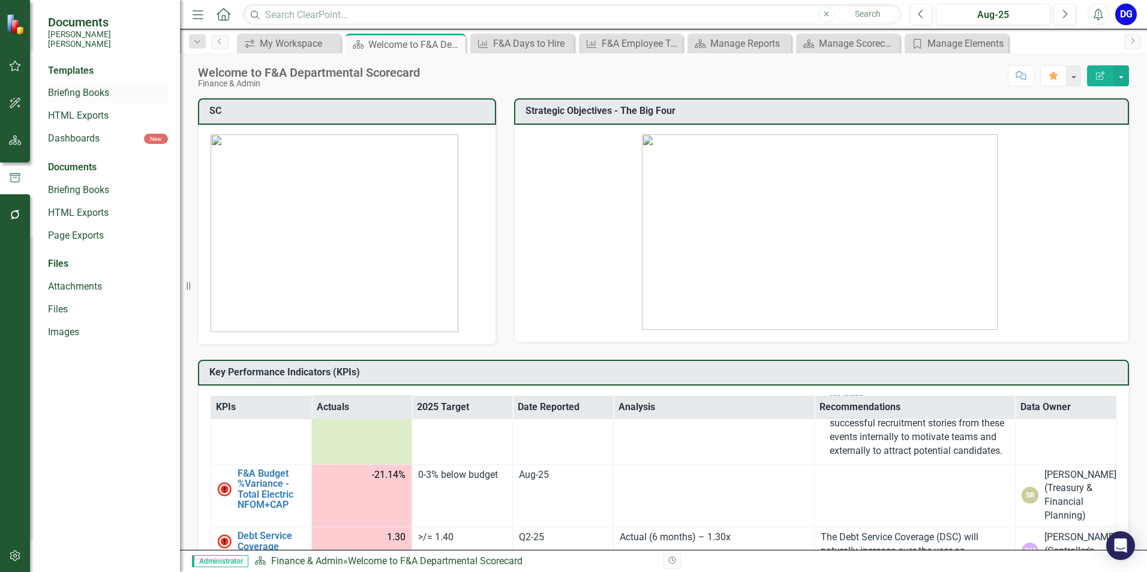
click at [68, 86] on link "Briefing Books" at bounding box center [108, 93] width 120 height 14
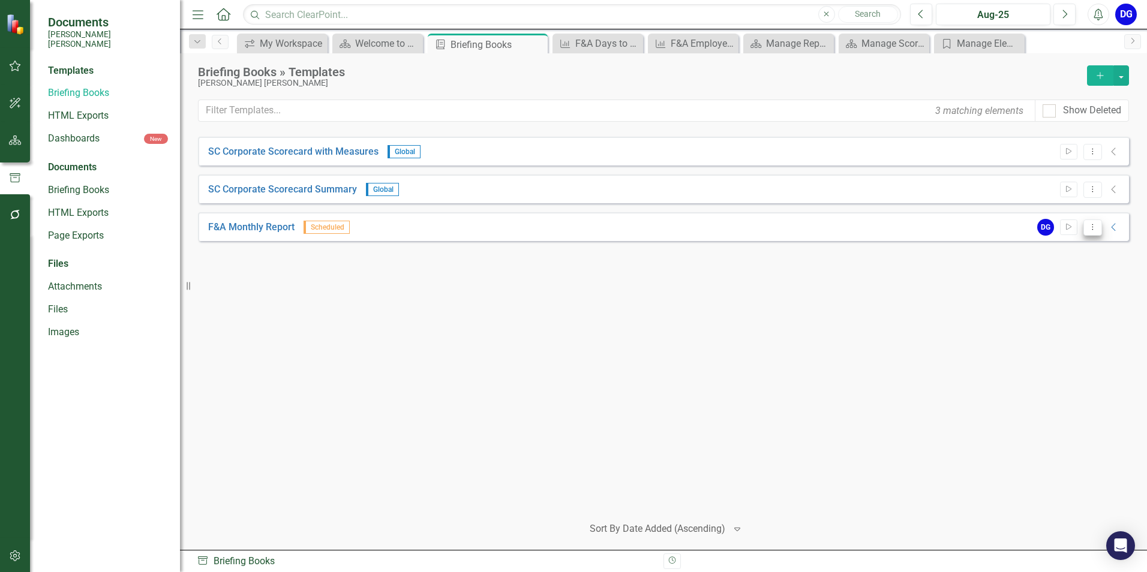
click at [1095, 226] on icon "Dropdown Menu" at bounding box center [1092, 227] width 10 height 8
click at [16, 215] on icon "button" at bounding box center [15, 215] width 13 height 10
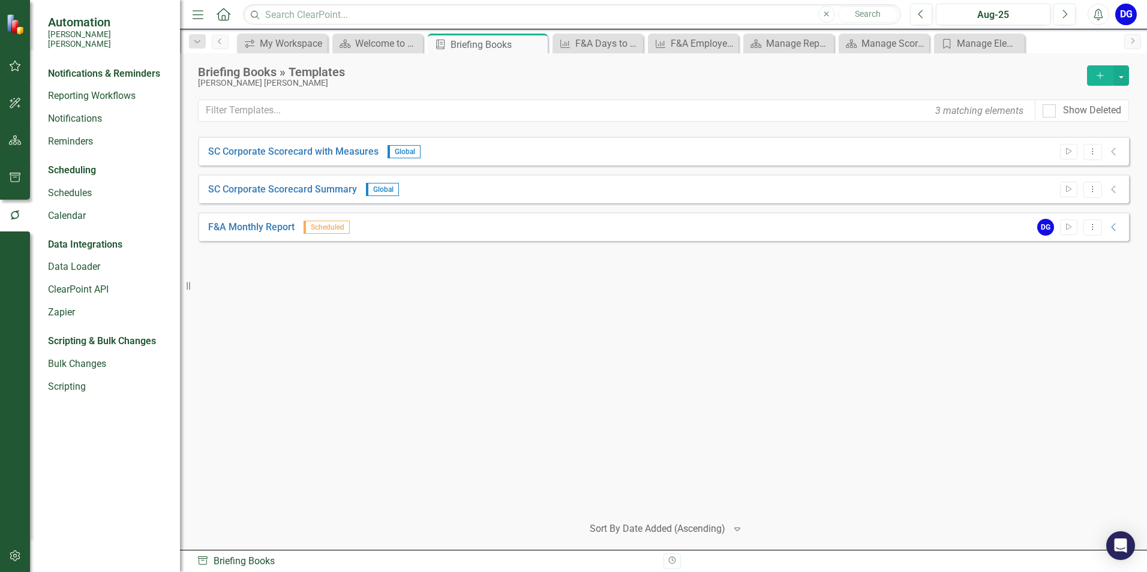
click at [88, 164] on div "Scheduling" at bounding box center [72, 171] width 48 height 14
click at [73, 188] on link "Schedules" at bounding box center [108, 194] width 120 height 14
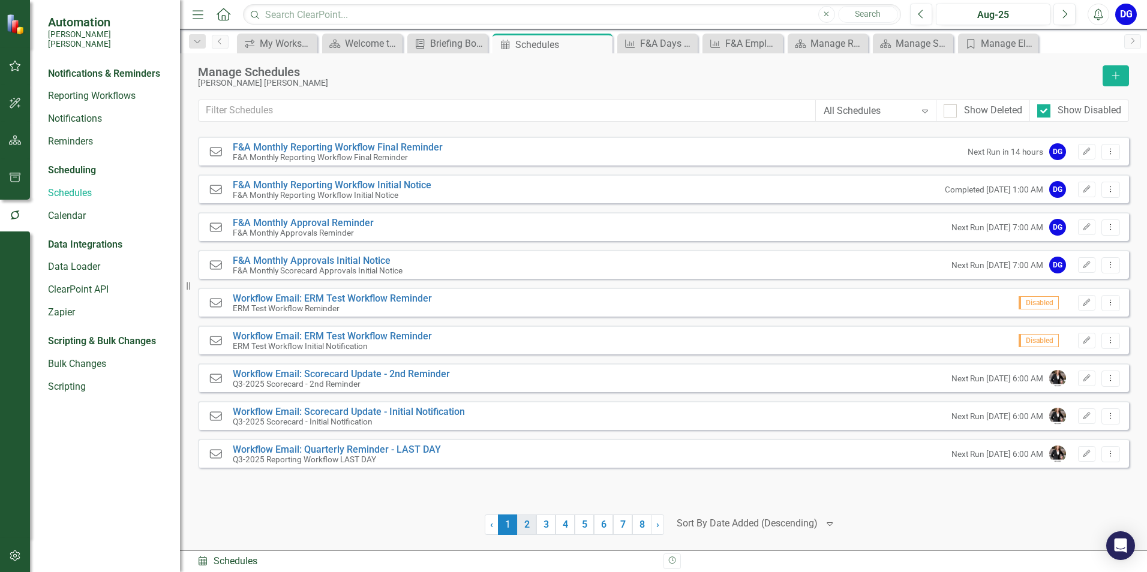
click at [531, 528] on link "2" at bounding box center [526, 525] width 19 height 20
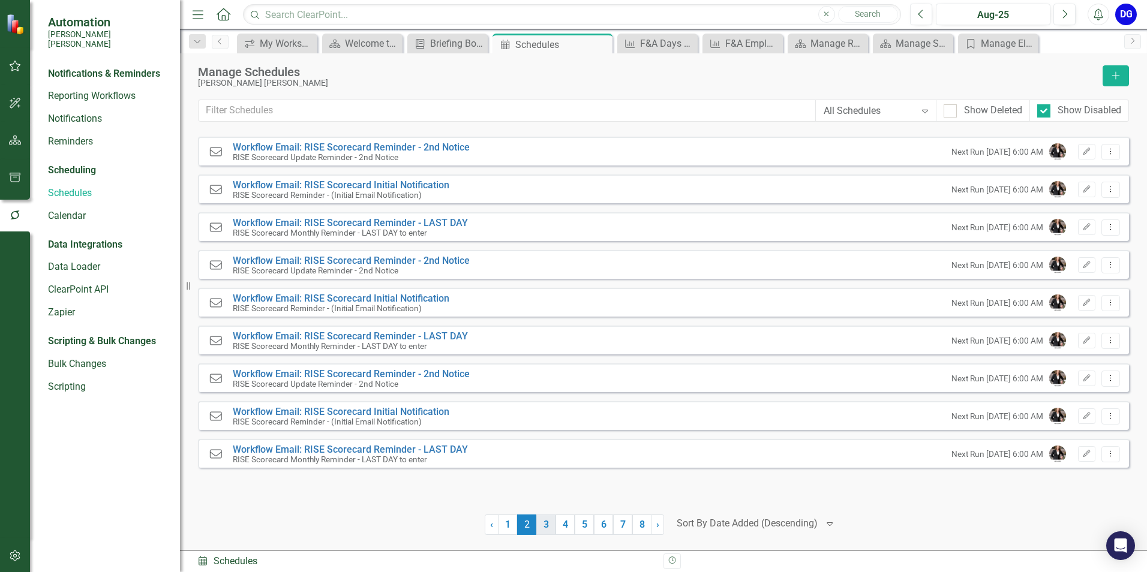
click at [548, 525] on link "3" at bounding box center [545, 525] width 19 height 20
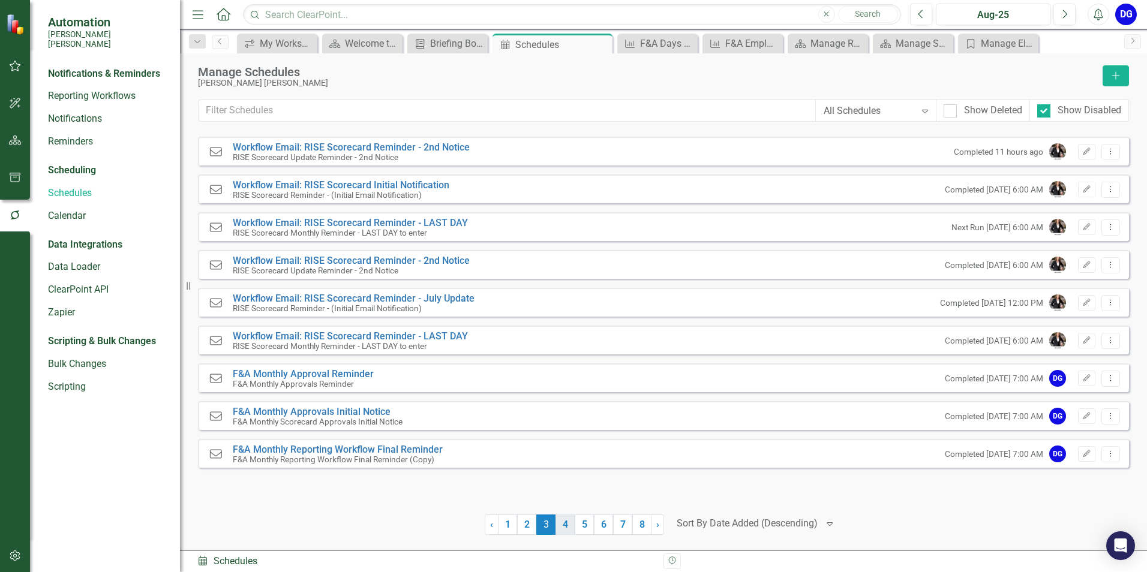
click at [561, 526] on link "4" at bounding box center [564, 525] width 19 height 20
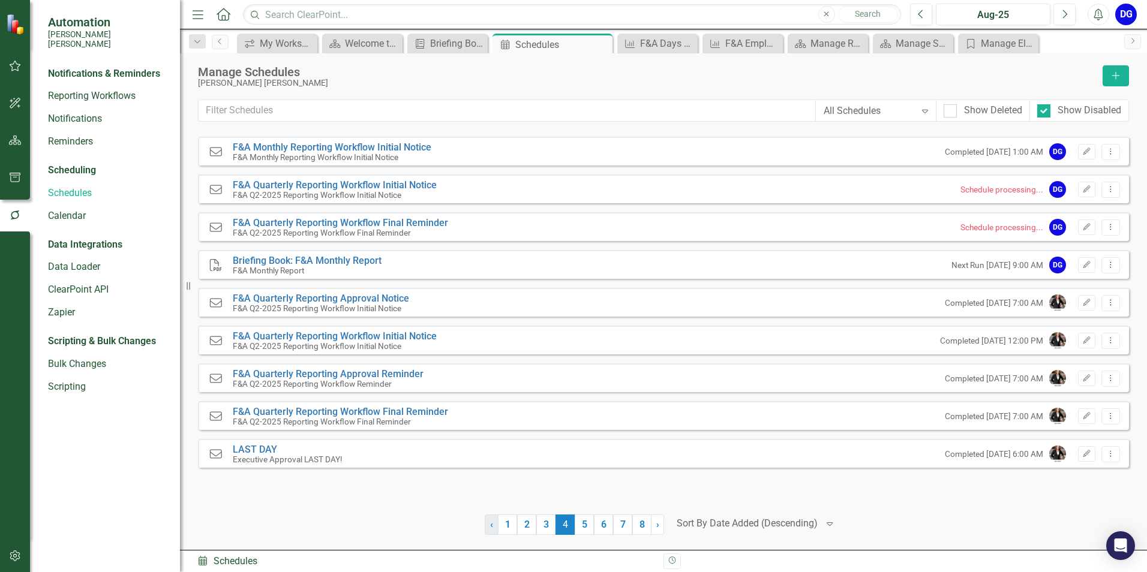
click at [492, 525] on span "‹" at bounding box center [491, 524] width 3 height 11
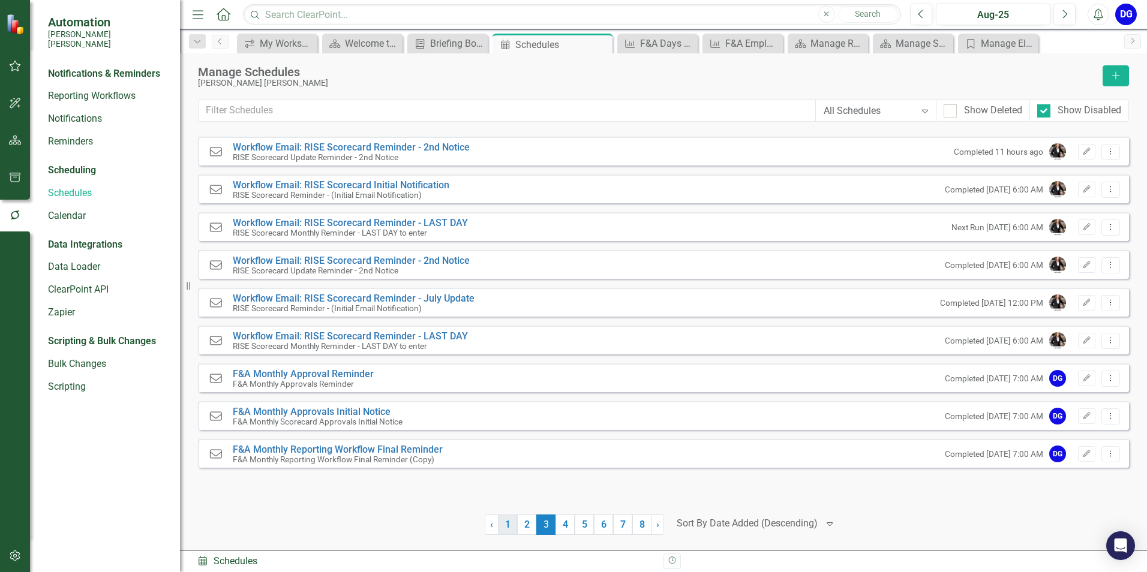
click at [504, 525] on link "1" at bounding box center [507, 525] width 19 height 20
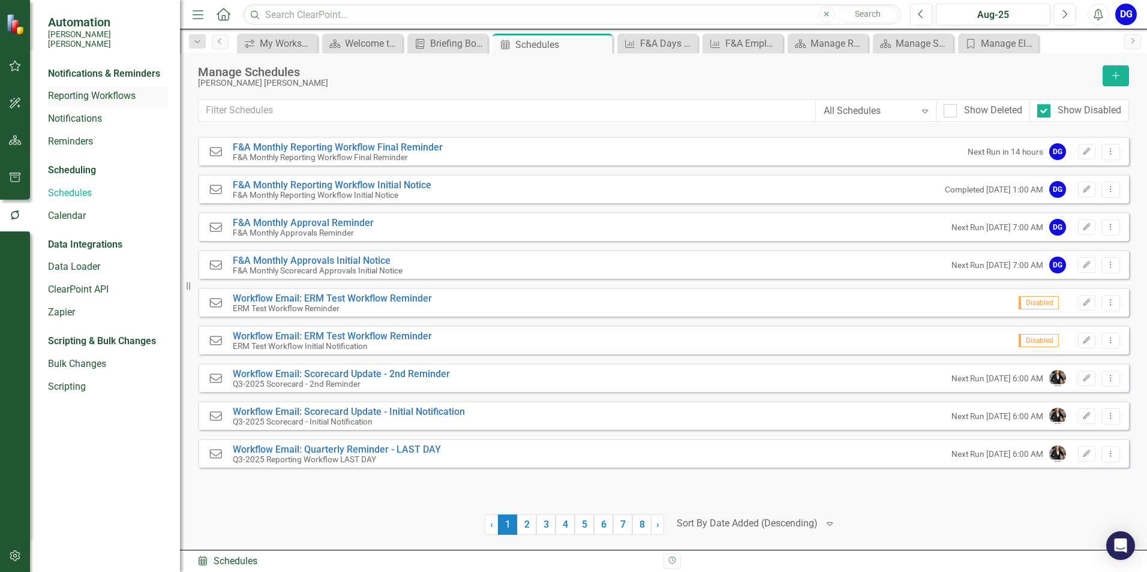
click at [76, 89] on link "Reporting Workflows" at bounding box center [108, 96] width 120 height 14
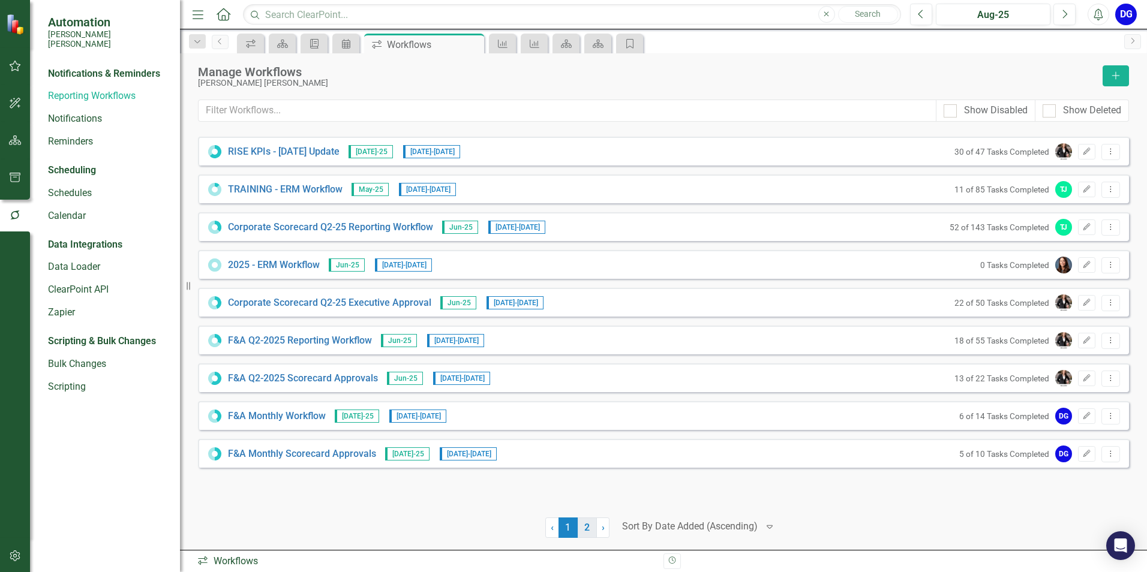
click at [592, 527] on link "2" at bounding box center [587, 528] width 19 height 20
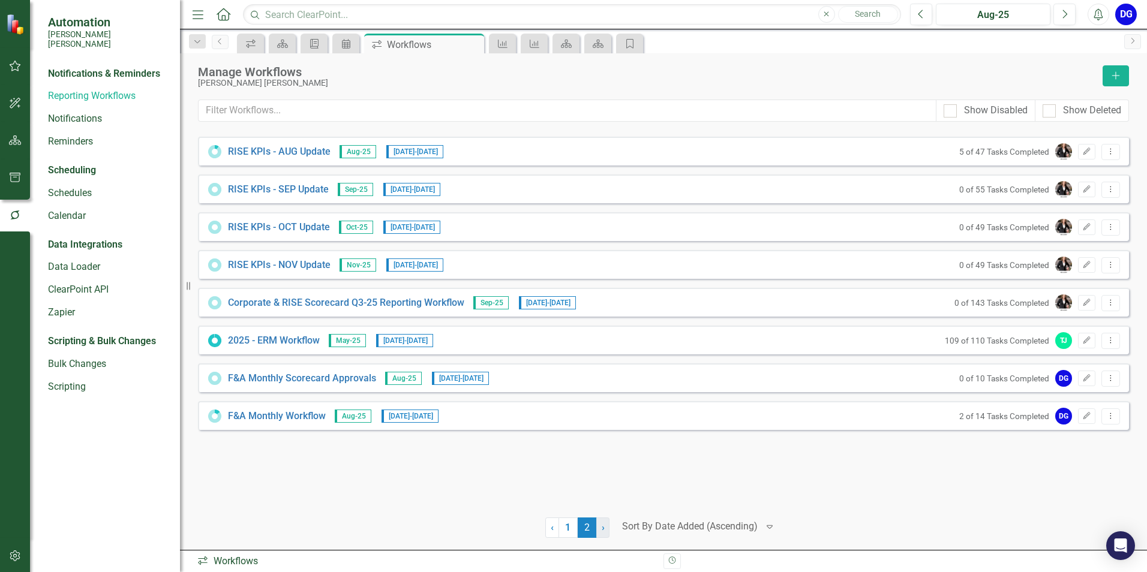
click at [605, 527] on link "› Next" at bounding box center [602, 528] width 13 height 20
click at [567, 530] on link "1" at bounding box center [567, 528] width 19 height 20
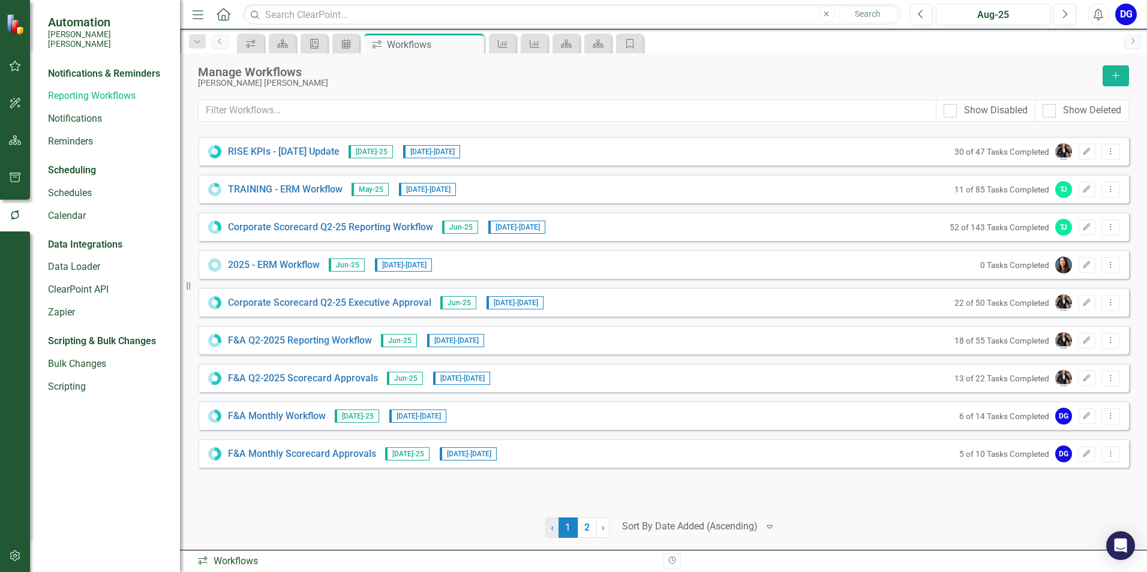
click at [547, 530] on link "‹ Previous" at bounding box center [552, 528] width 14 height 20
click at [69, 187] on link "Schedules" at bounding box center [108, 194] width 120 height 14
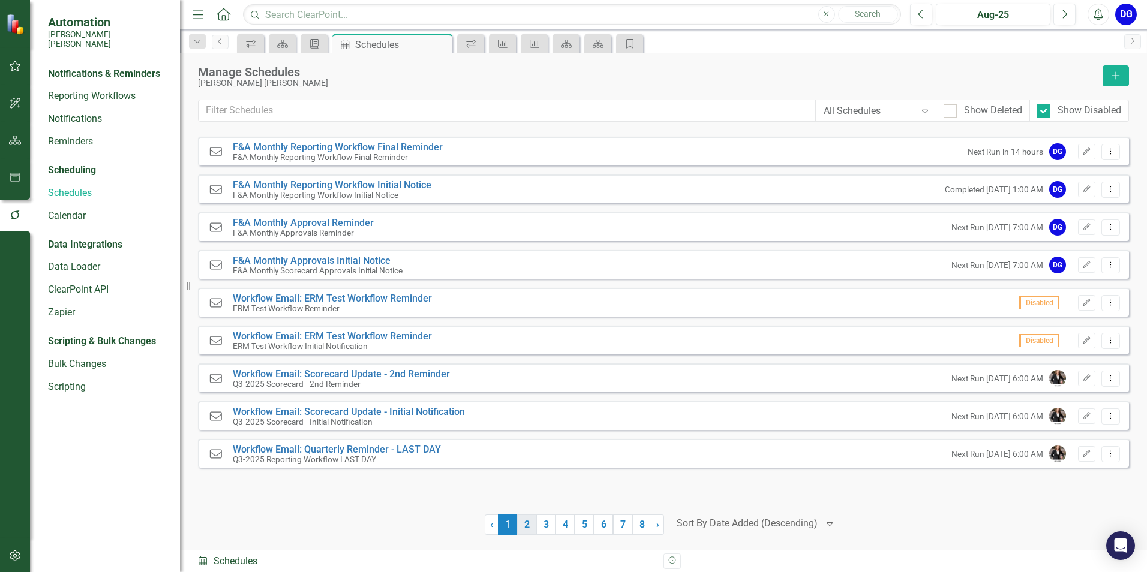
click at [522, 529] on link "2" at bounding box center [526, 525] width 19 height 20
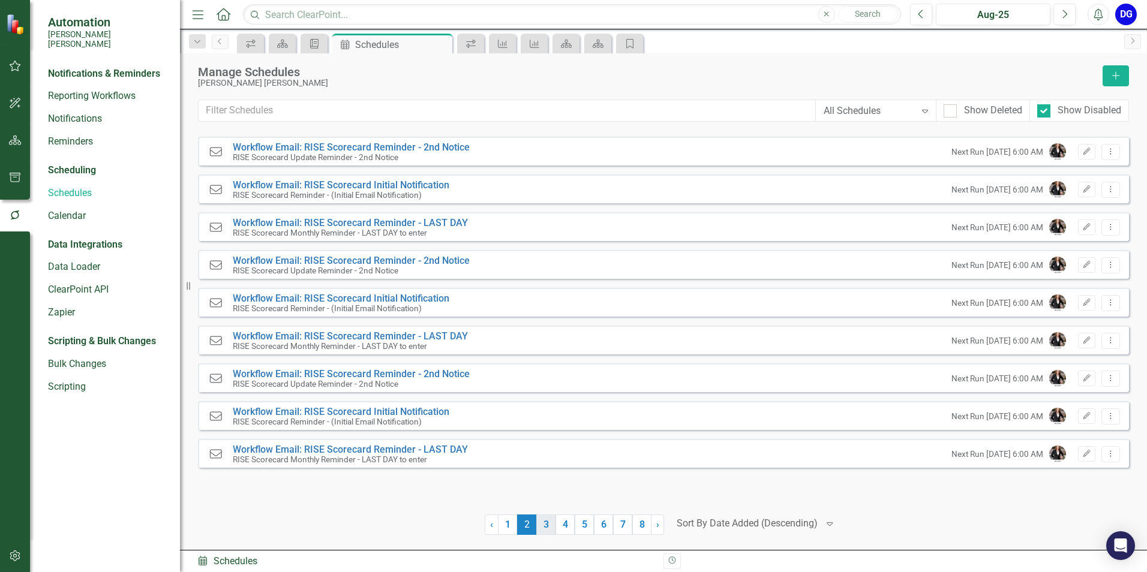
click at [542, 527] on link "3" at bounding box center [545, 525] width 19 height 20
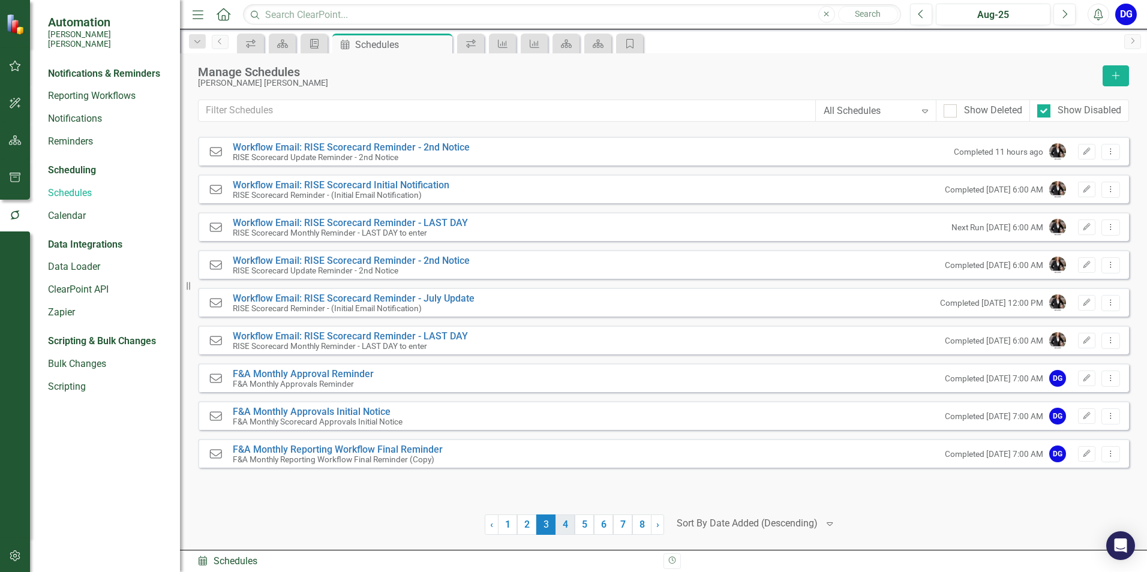
click at [566, 526] on link "4" at bounding box center [564, 525] width 19 height 20
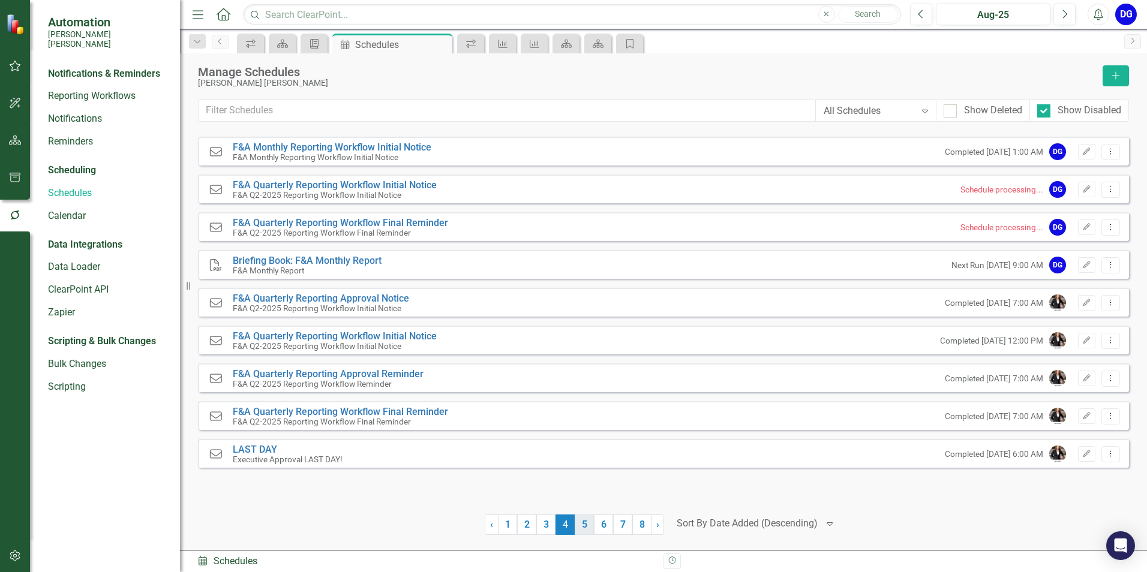
click at [580, 526] on link "5" at bounding box center [584, 525] width 19 height 20
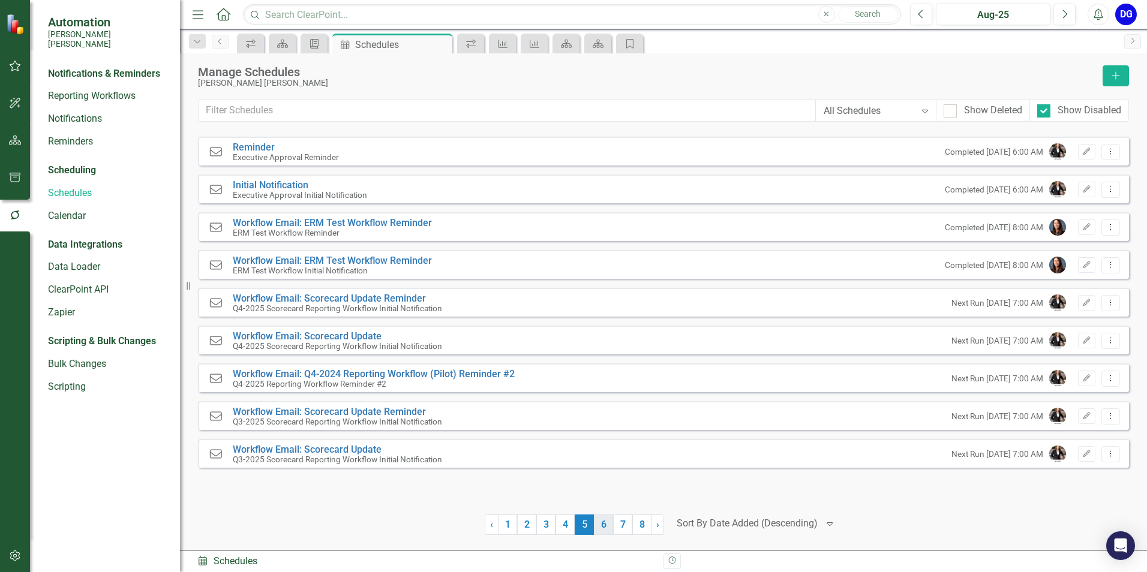
click at [600, 527] on link "6" at bounding box center [603, 525] width 19 height 20
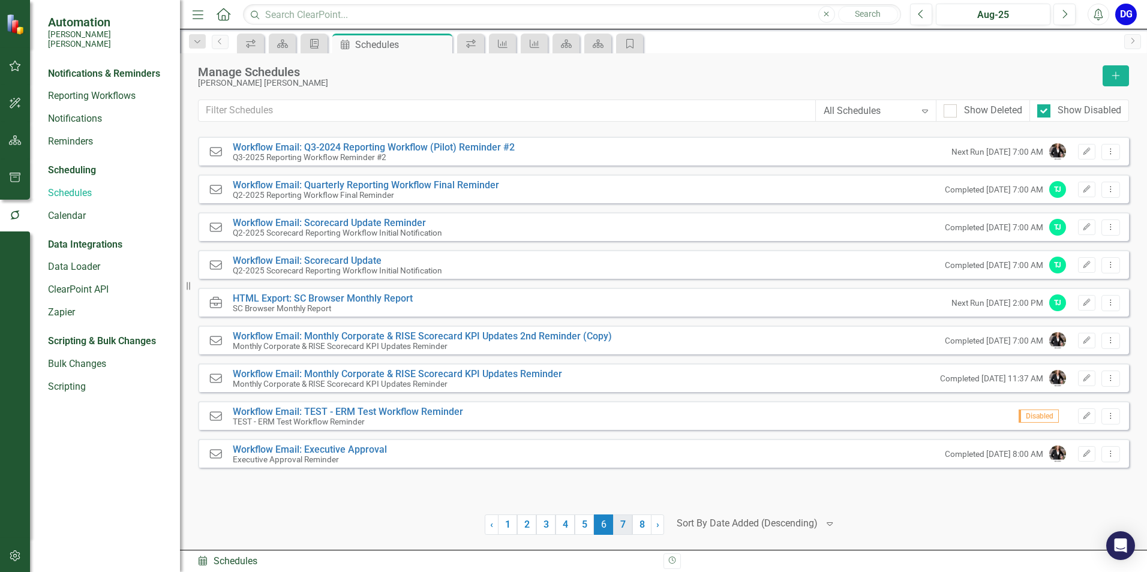
click at [618, 530] on link "7" at bounding box center [622, 525] width 19 height 20
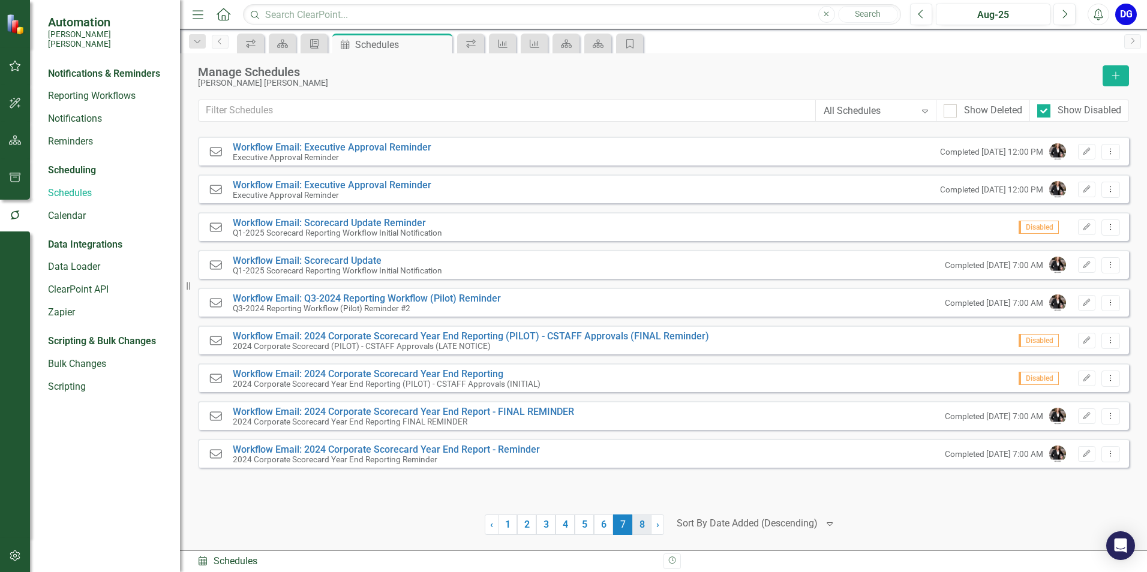
click at [640, 525] on link "8" at bounding box center [641, 525] width 19 height 20
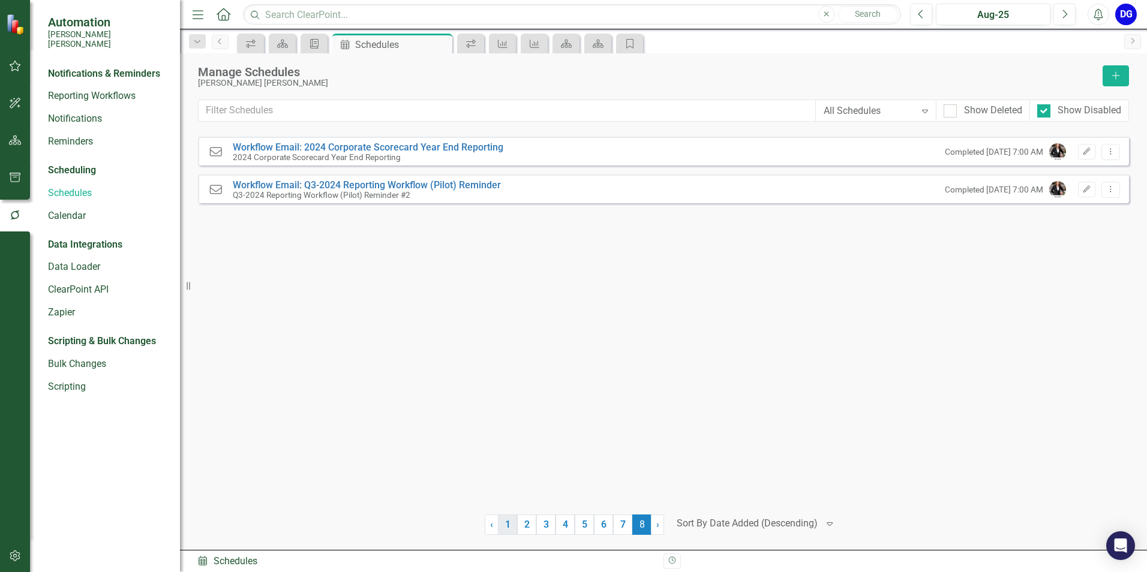
click at [511, 525] on link "1" at bounding box center [507, 525] width 19 height 20
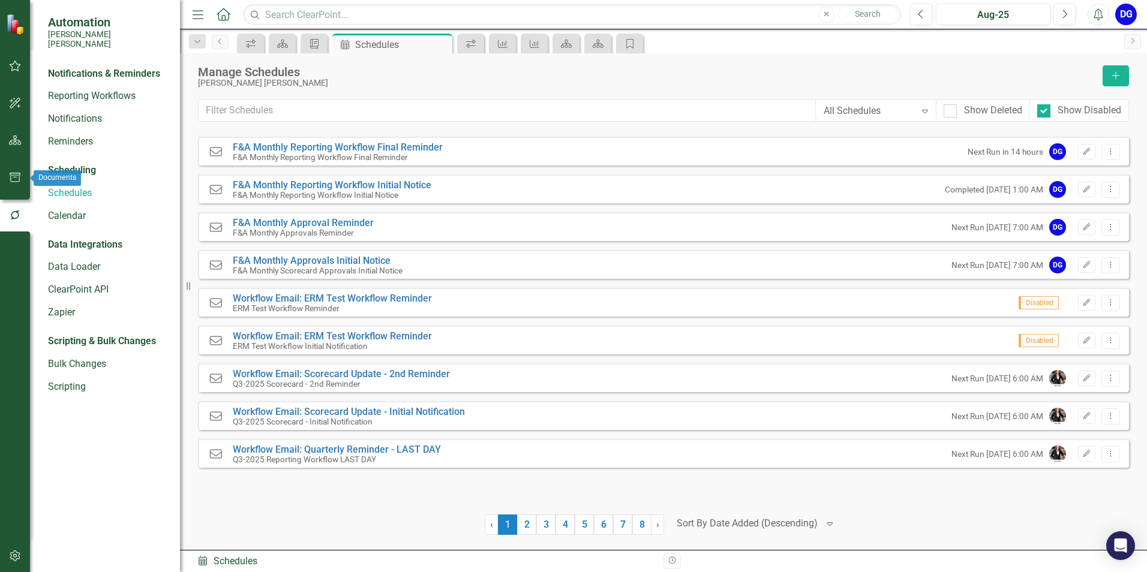
click at [16, 182] on icon "button" at bounding box center [15, 178] width 13 height 10
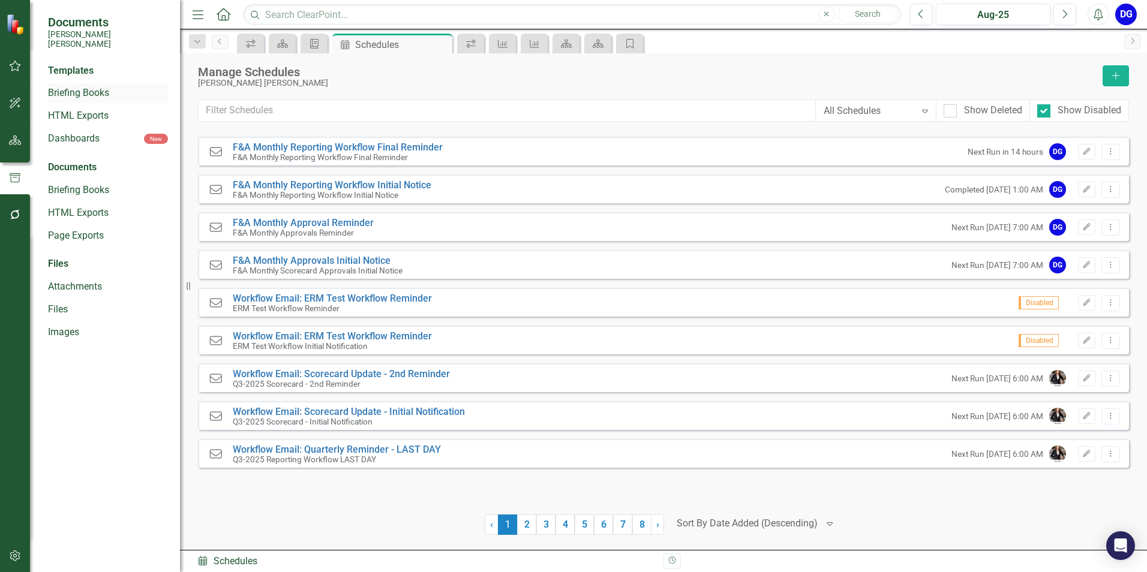
click at [74, 86] on link "Briefing Books" at bounding box center [108, 93] width 120 height 14
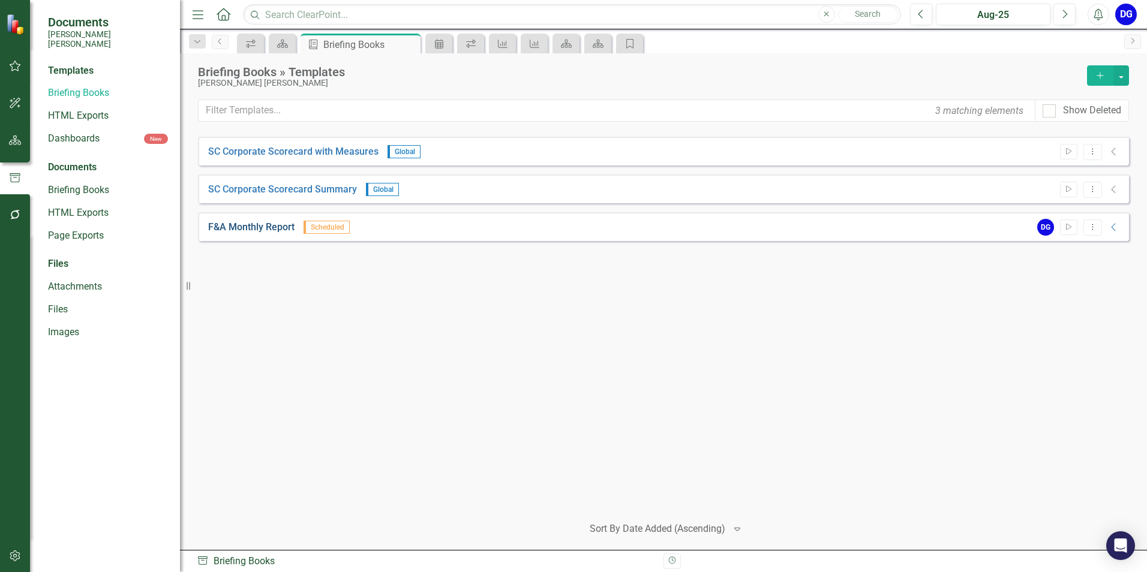
click at [239, 226] on link "F&A Monthly Report" at bounding box center [251, 228] width 86 height 14
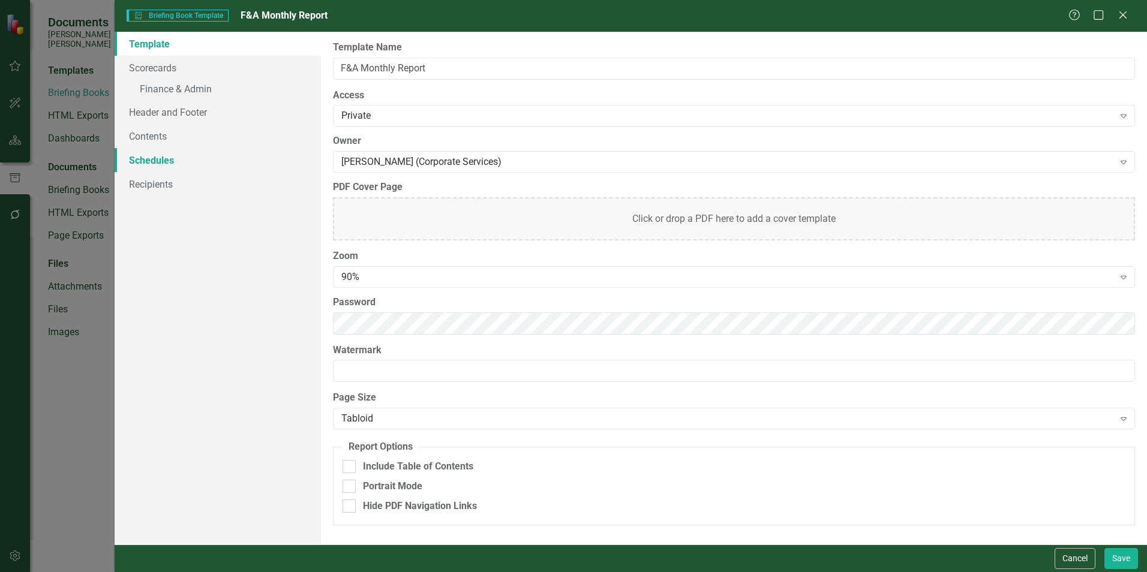
click at [152, 162] on link "Schedules" at bounding box center [218, 160] width 206 height 24
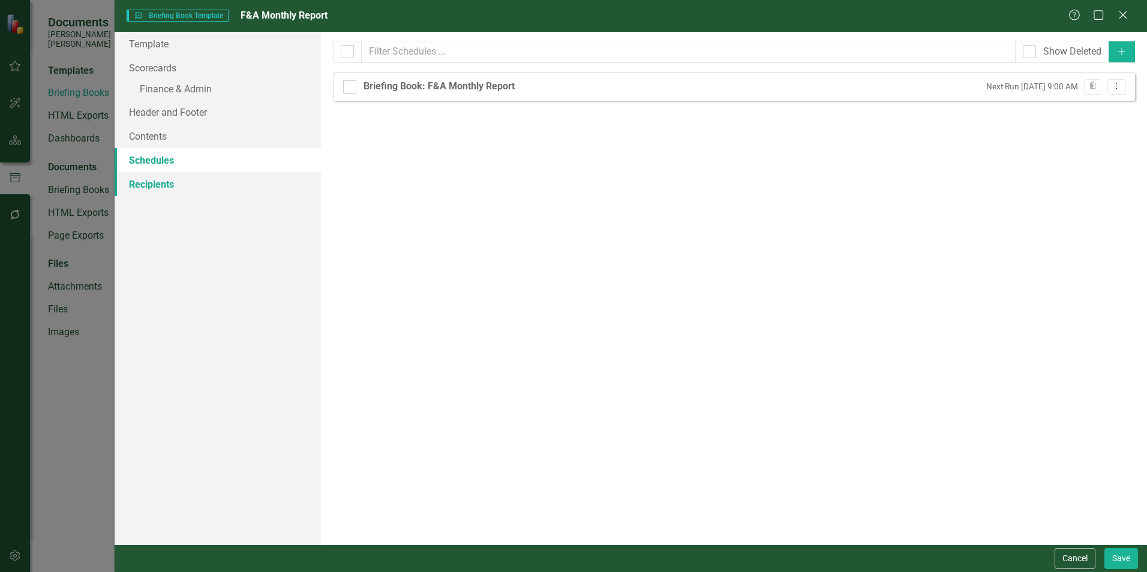
click at [156, 191] on link "Recipients" at bounding box center [218, 184] width 206 height 24
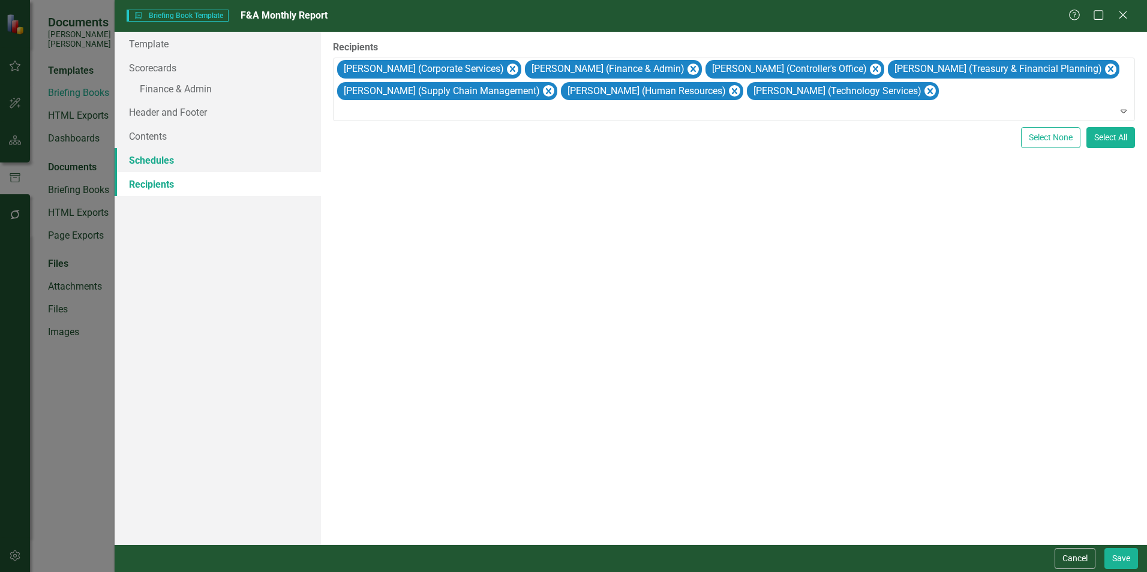
click at [161, 160] on link "Schedules" at bounding box center [218, 160] width 206 height 24
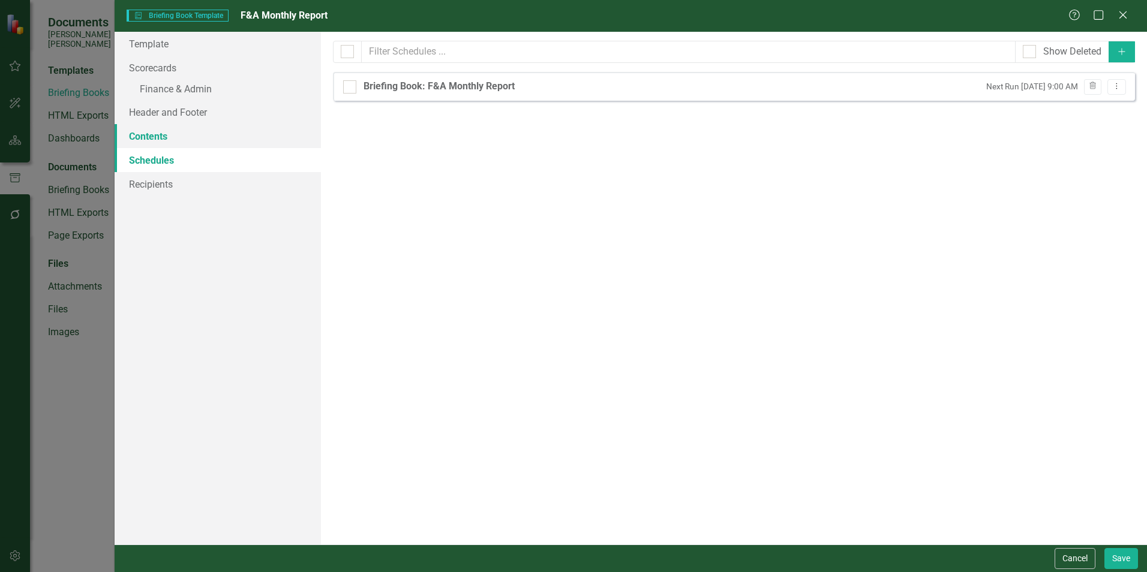
click at [161, 140] on link "Contents" at bounding box center [218, 136] width 206 height 24
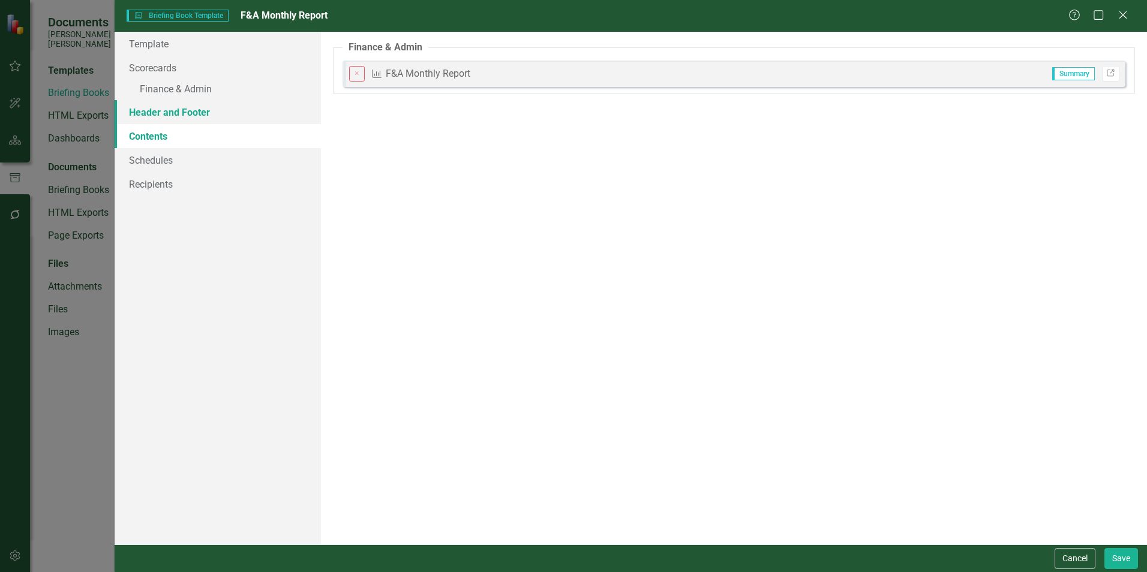
click at [172, 110] on link "Header and Footer" at bounding box center [218, 112] width 206 height 24
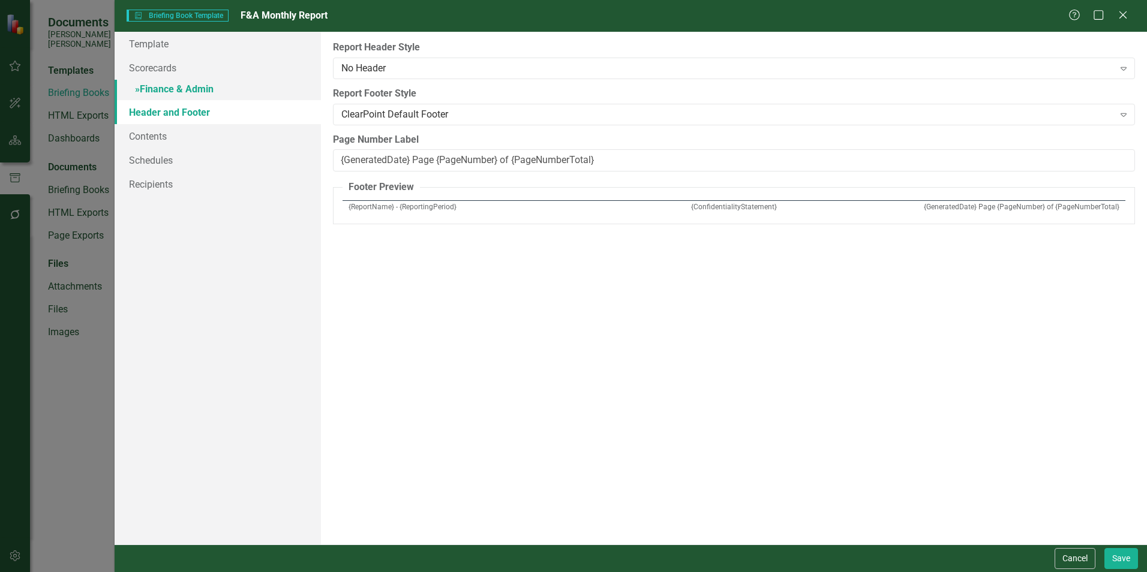
click at [182, 83] on link "» Finance & Admin" at bounding box center [218, 90] width 206 height 21
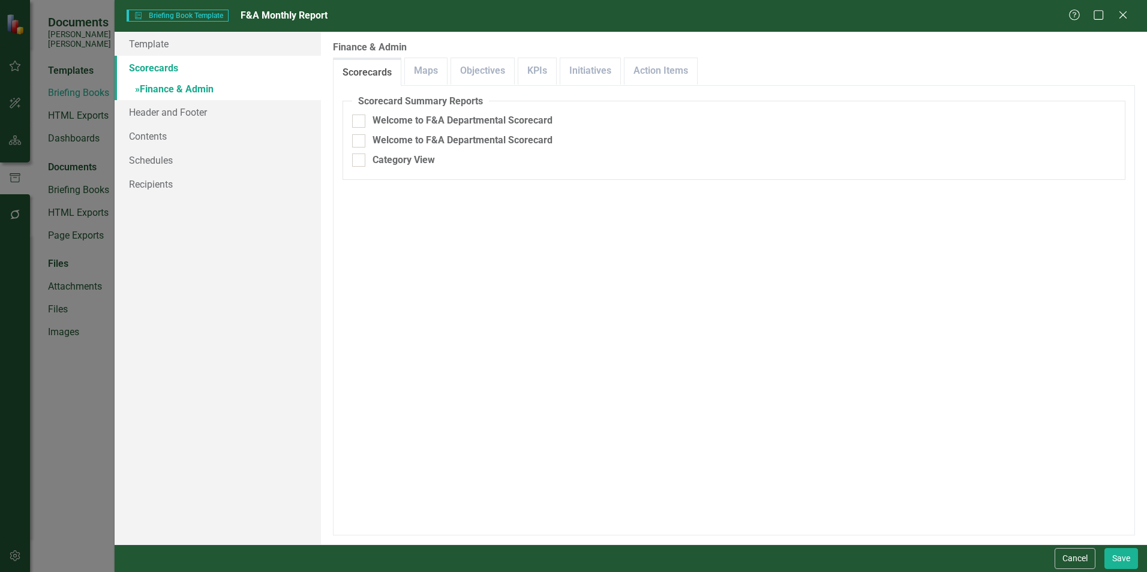
click at [175, 66] on link "Scorecards" at bounding box center [218, 68] width 206 height 24
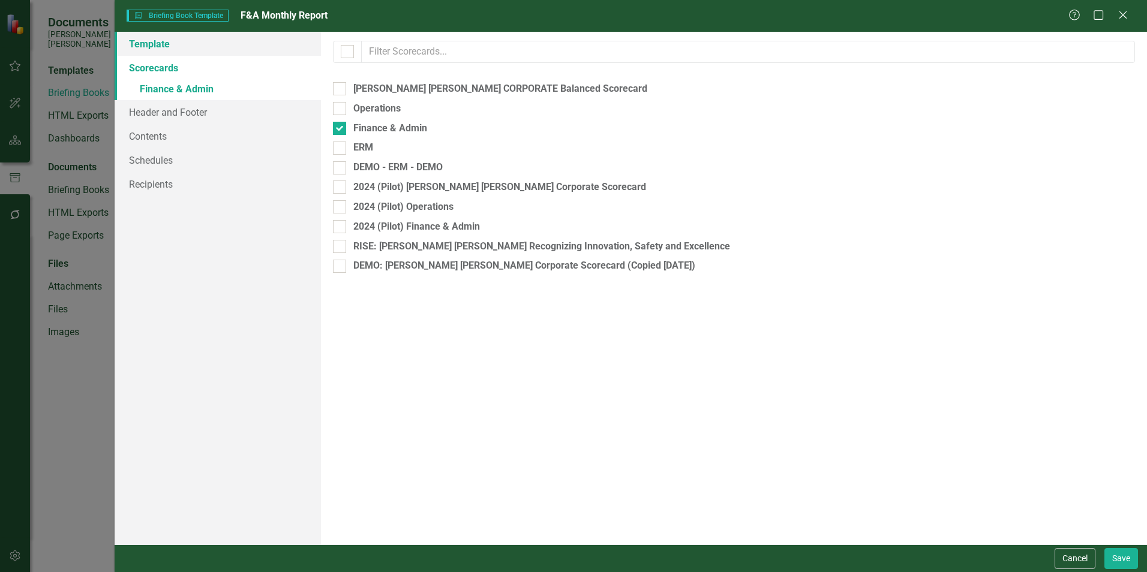
click at [174, 43] on link "Template" at bounding box center [218, 44] width 206 height 24
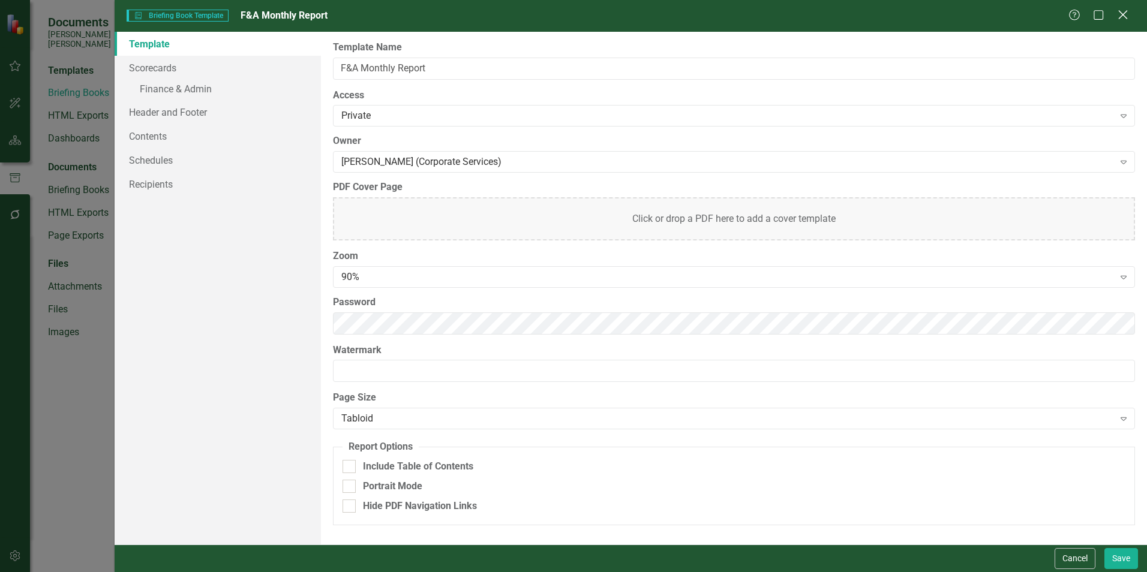
click at [1124, 13] on icon at bounding box center [1122, 14] width 9 height 9
